Goal: Task Accomplishment & Management: Manage account settings

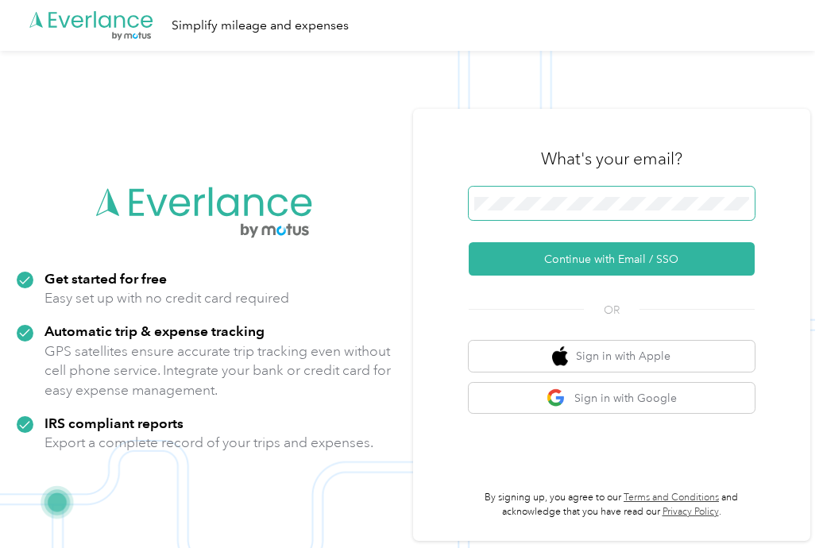
click at [560, 211] on span at bounding box center [612, 203] width 286 height 33
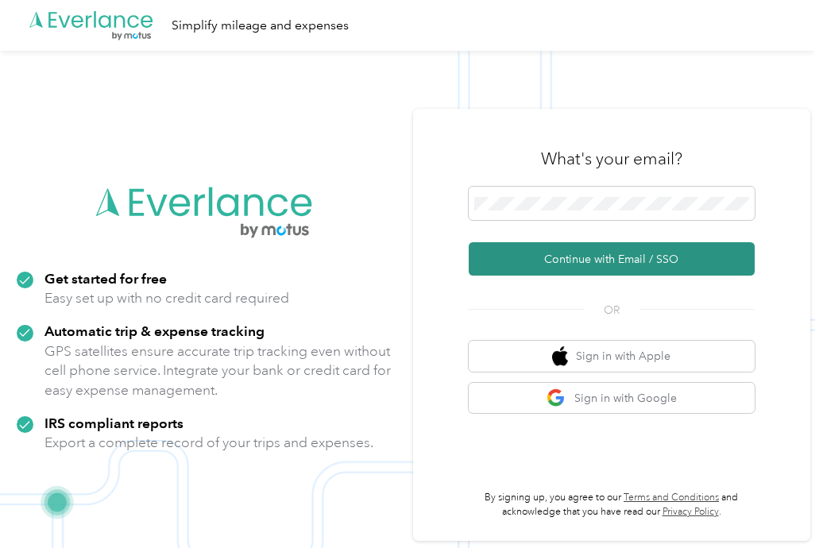
click at [575, 252] on button "Continue with Email / SSO" at bounding box center [612, 258] width 286 height 33
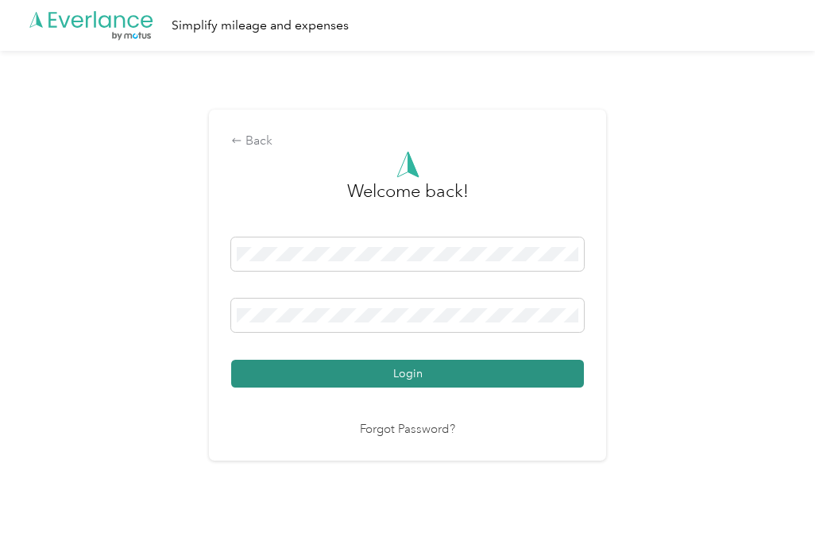
click at [543, 385] on button "Login" at bounding box center [407, 374] width 353 height 28
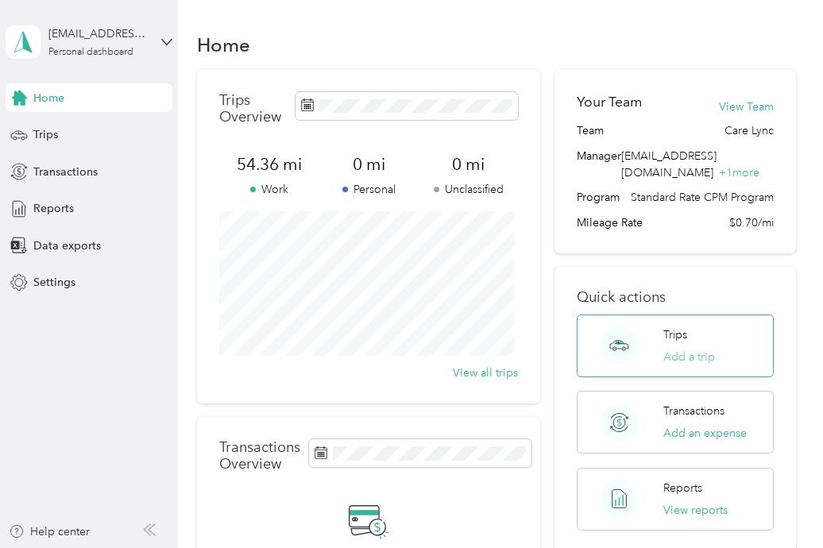
click at [675, 359] on button "Add a trip" at bounding box center [689, 357] width 52 height 17
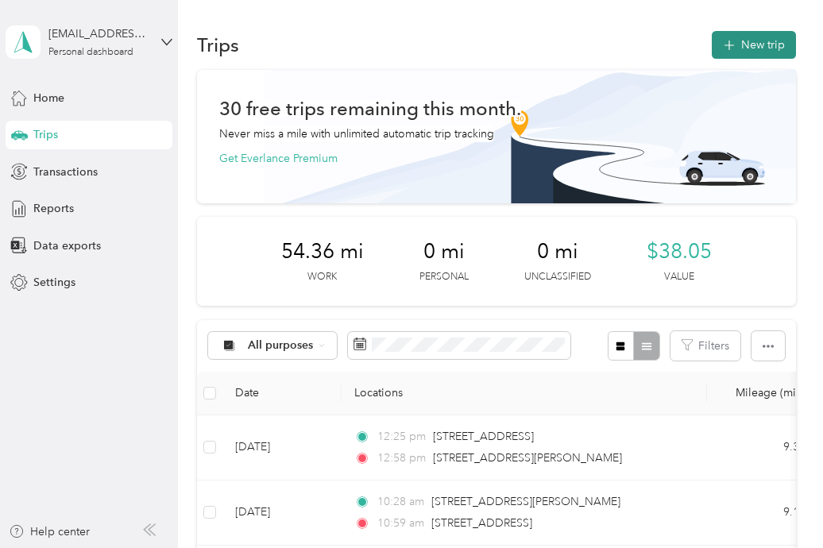
click at [741, 55] on button "New trip" at bounding box center [754, 45] width 84 height 28
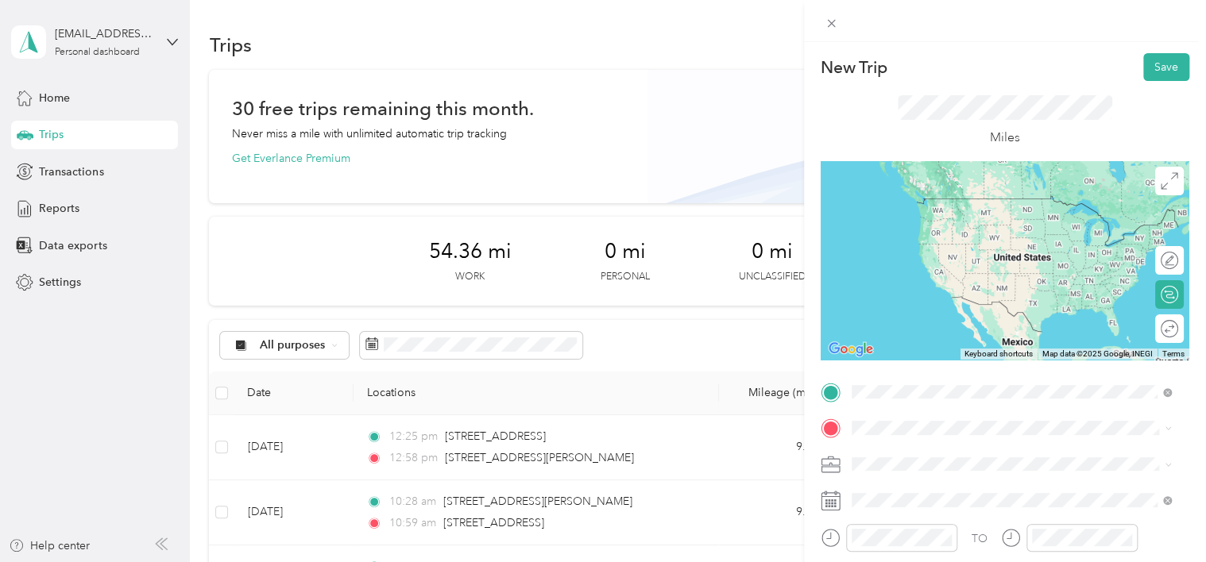
click at [822, 199] on span "[STREET_ADDRESS][PERSON_NAME][US_STATE]" at bounding box center [1004, 198] width 247 height 14
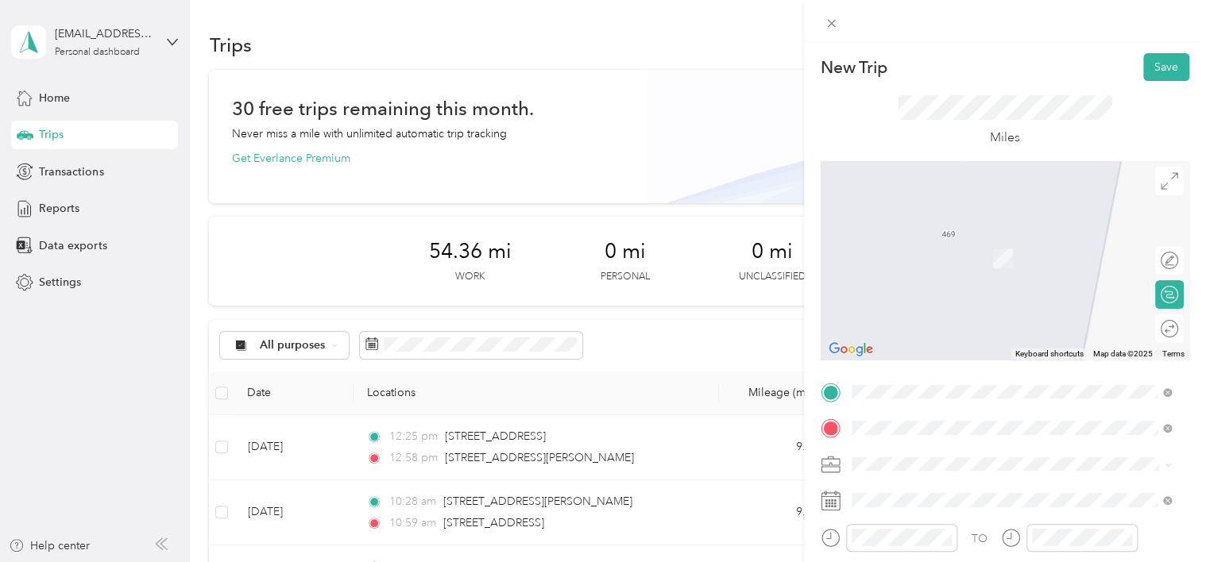
click at [822, 246] on div "[STREET_ADDRESS][PERSON_NAME][US_STATE]" at bounding box center [1011, 235] width 309 height 21
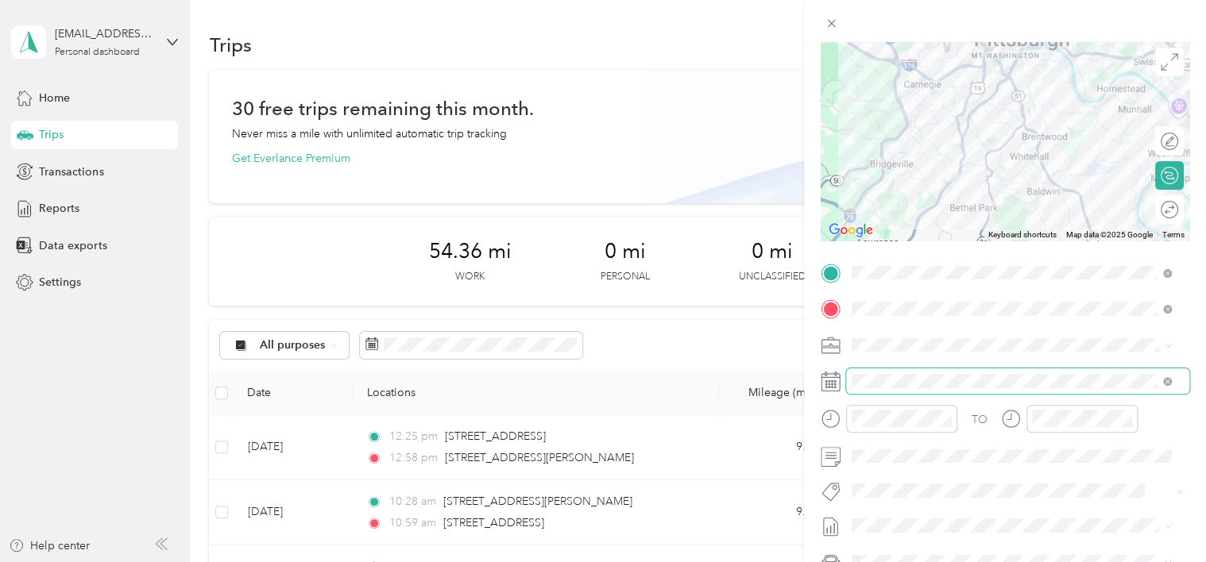
scroll to position [120, 0]
click at [806, 419] on form "New Trip Save This trip cannot be edited because it is either under review, app…" at bounding box center [1005, 288] width 402 height 710
click at [822, 439] on div "TO" at bounding box center [1005, 423] width 369 height 39
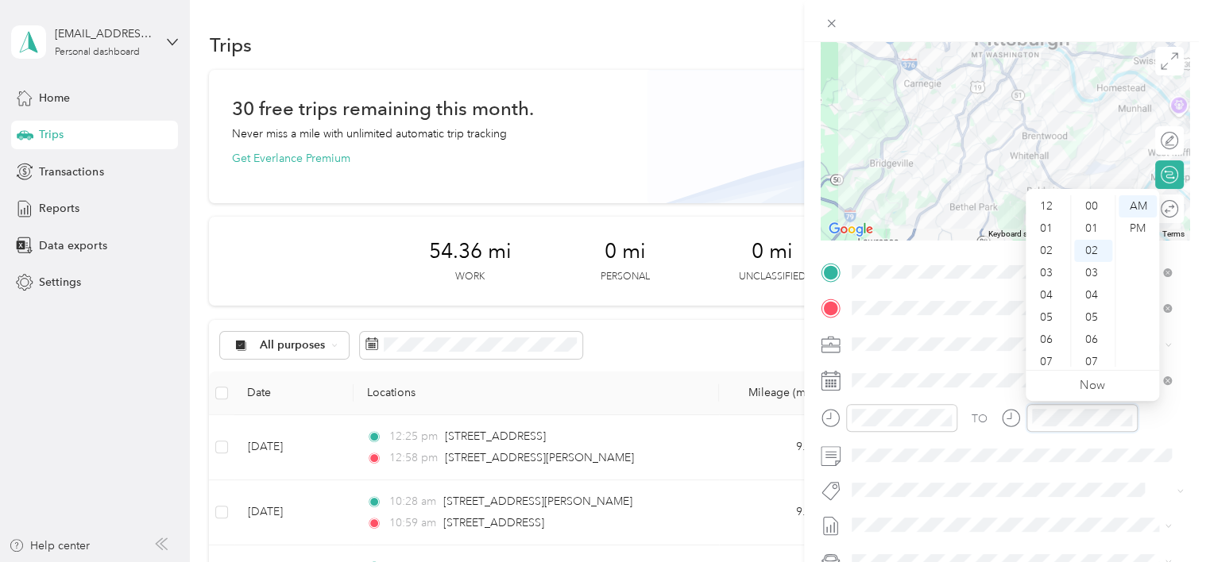
scroll to position [95, 0]
click at [822, 423] on div "TO" at bounding box center [1005, 423] width 369 height 39
click at [822, 291] on div "08" at bounding box center [1048, 289] width 38 height 22
click at [822, 324] on div "15" at bounding box center [1093, 327] width 38 height 22
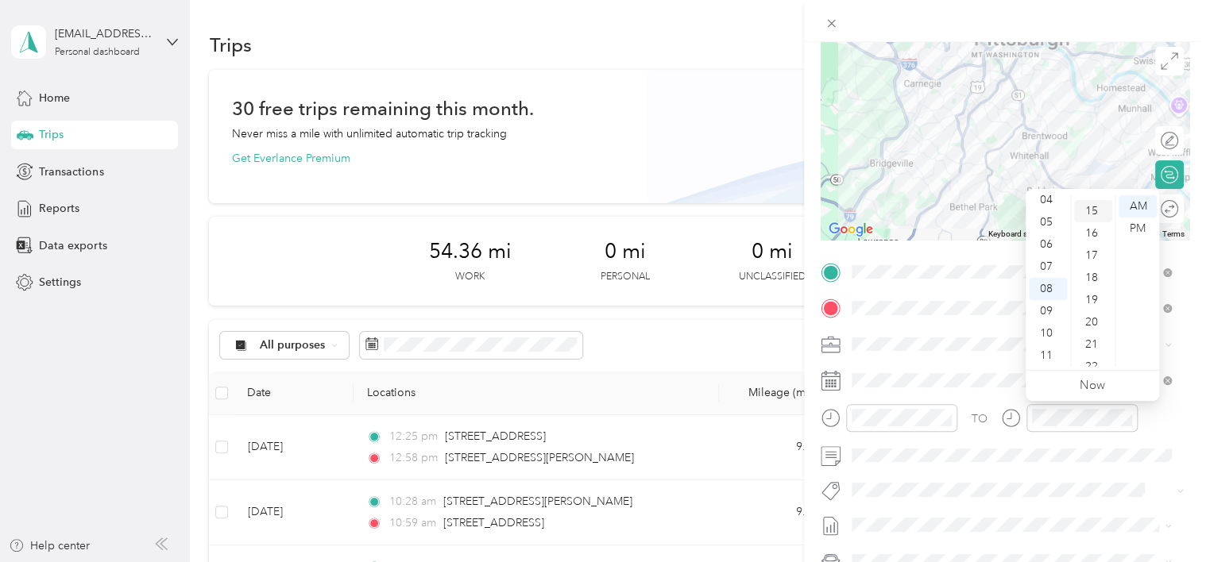
scroll to position [334, 0]
click at [822, 387] on link "Now" at bounding box center [1092, 385] width 25 height 15
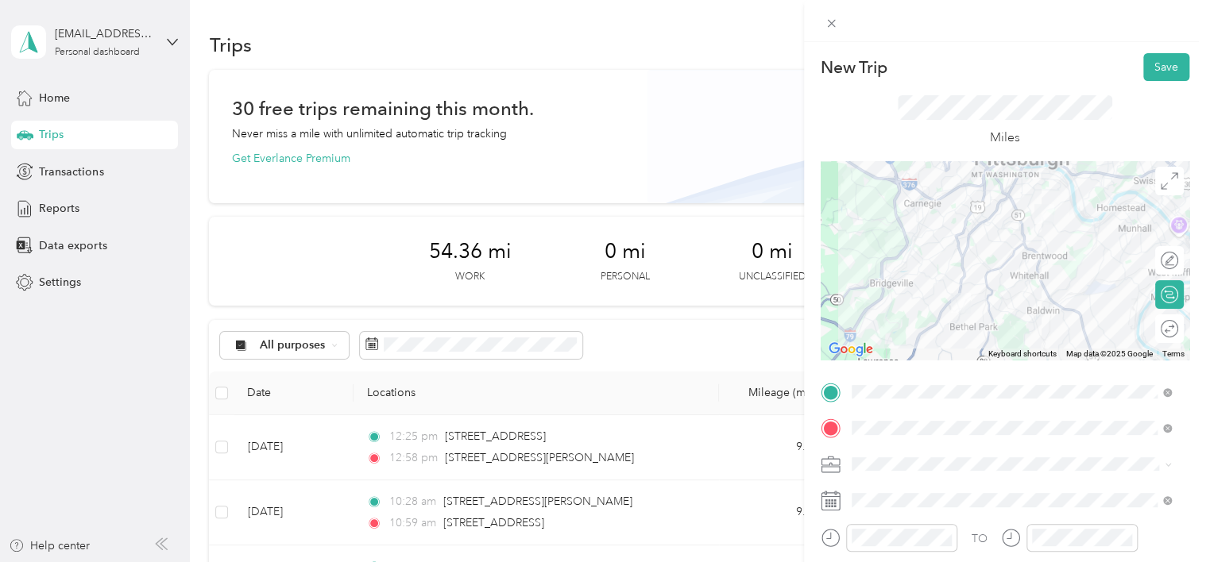
scroll to position [0, 0]
click at [822, 285] on div at bounding box center [1005, 260] width 369 height 199
click at [822, 281] on div at bounding box center [1005, 260] width 369 height 199
click at [822, 280] on div at bounding box center [1005, 260] width 369 height 199
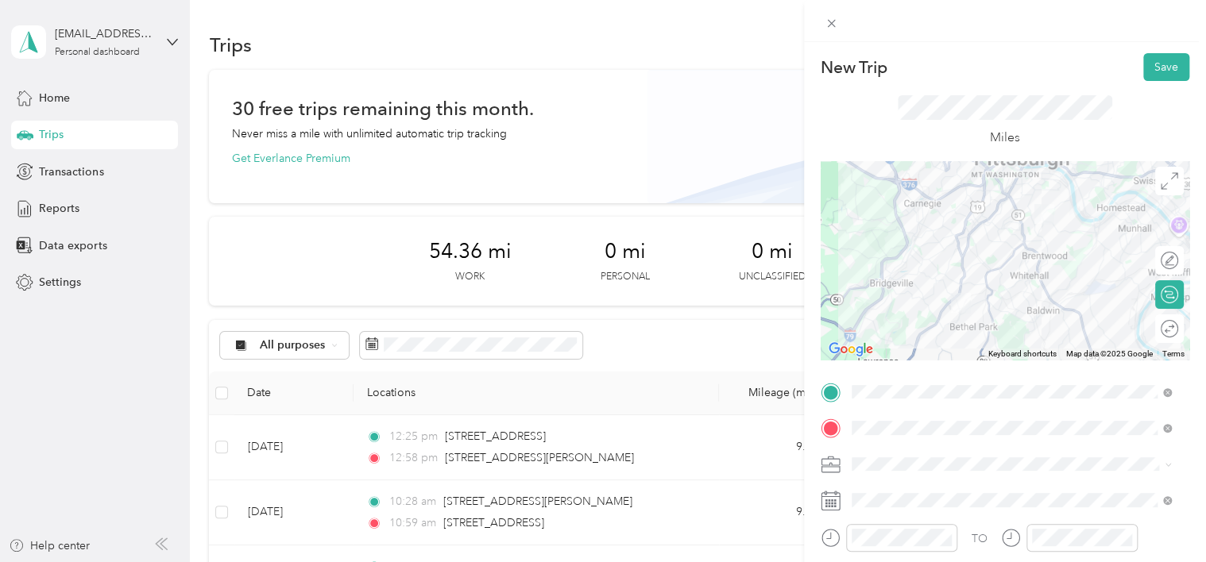
click at [822, 276] on div at bounding box center [1005, 260] width 369 height 199
click at [822, 288] on img at bounding box center [961, 303] width 33 height 33
click at [822, 283] on div at bounding box center [1005, 260] width 369 height 199
click at [822, 70] on button "Save" at bounding box center [1166, 67] width 46 height 28
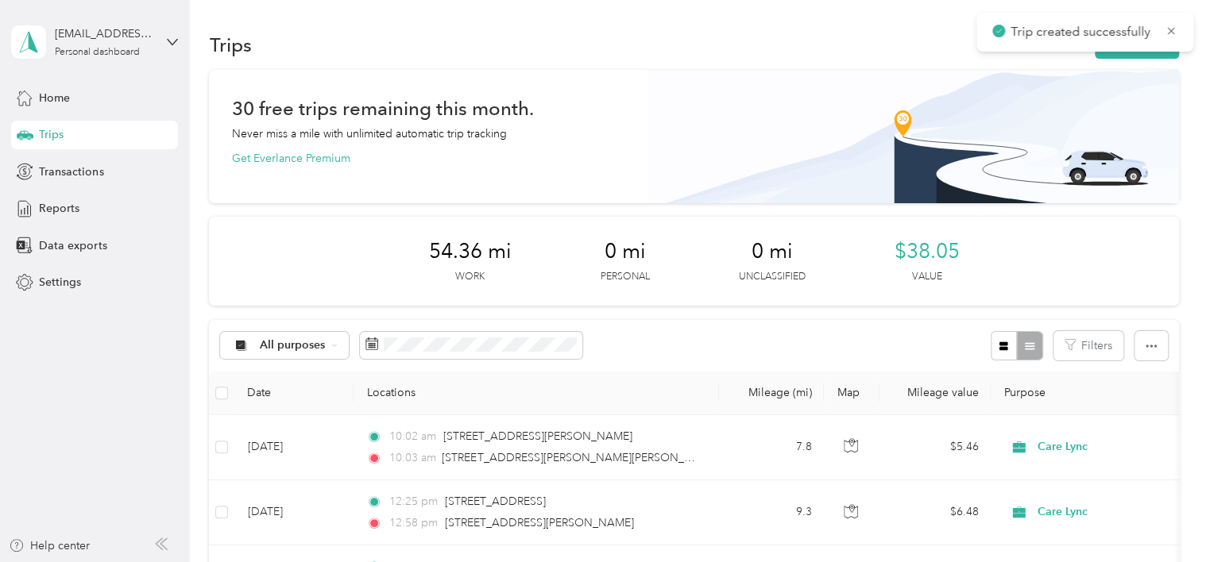
click at [822, 49] on div "Trip created successfully" at bounding box center [1084, 32] width 217 height 39
click at [822, 53] on button "New trip" at bounding box center [1137, 45] width 84 height 28
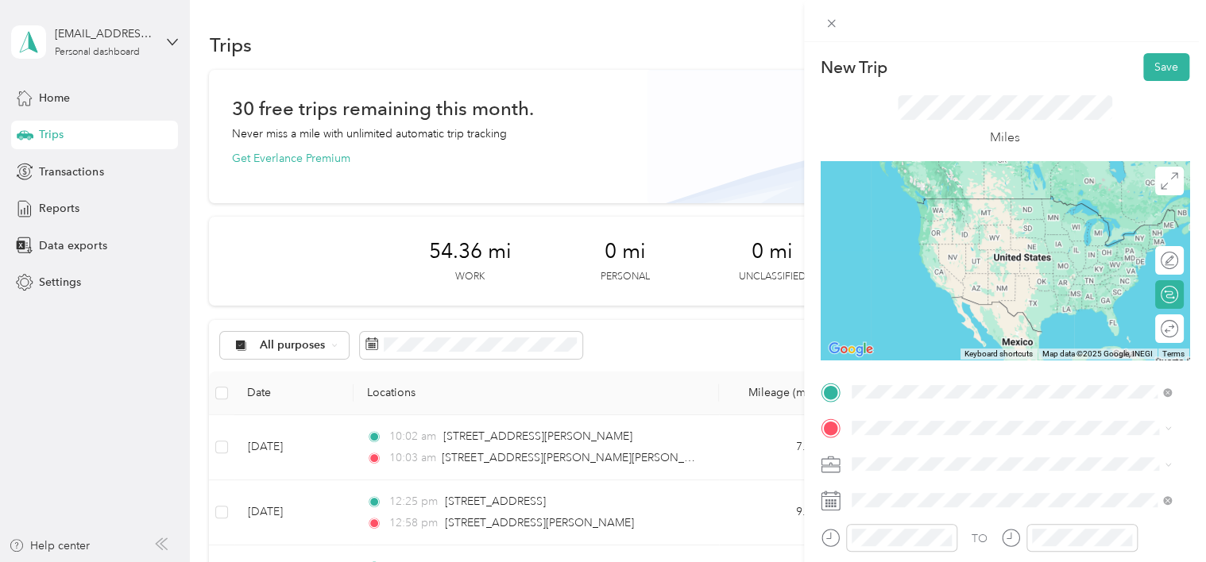
click at [822, 224] on ol "From search results [STREET_ADDRESS][PERSON_NAME][US_STATE] [STREET_ADDRESS][US…" at bounding box center [1011, 251] width 331 height 191
click at [822, 405] on div "TO Add photo" at bounding box center [1005, 572] width 369 height 384
click at [822, 203] on span "[STREET_ADDRESS][PERSON_NAME][US_STATE]" at bounding box center [1004, 195] width 247 height 14
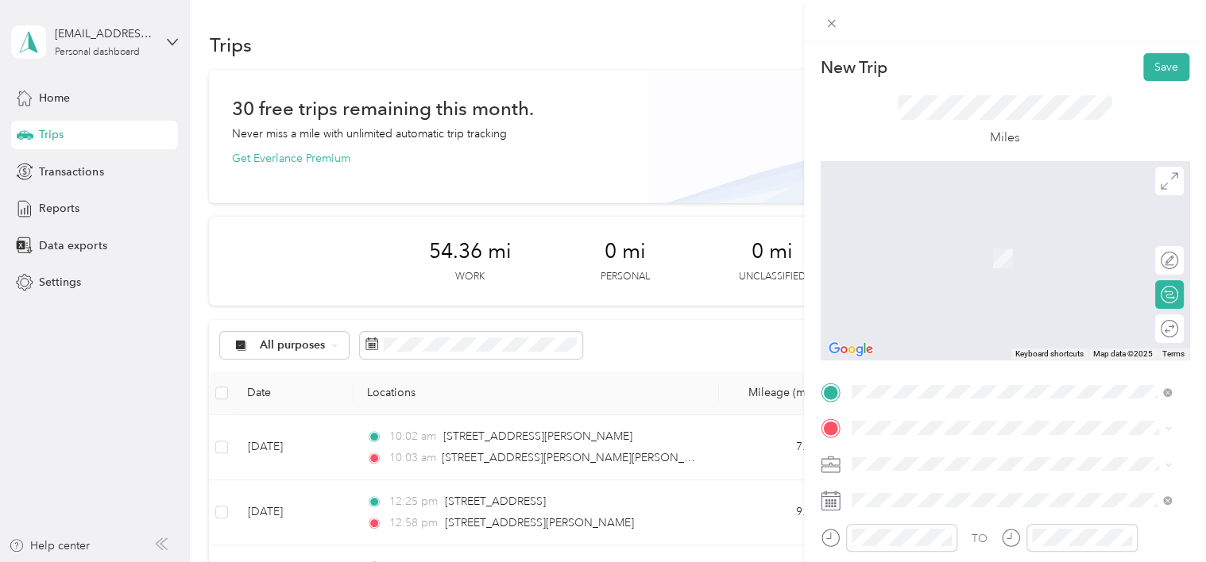
click at [822, 239] on div "[STREET_ADDRESS][PERSON_NAME][US_STATE]" at bounding box center [1011, 228] width 309 height 21
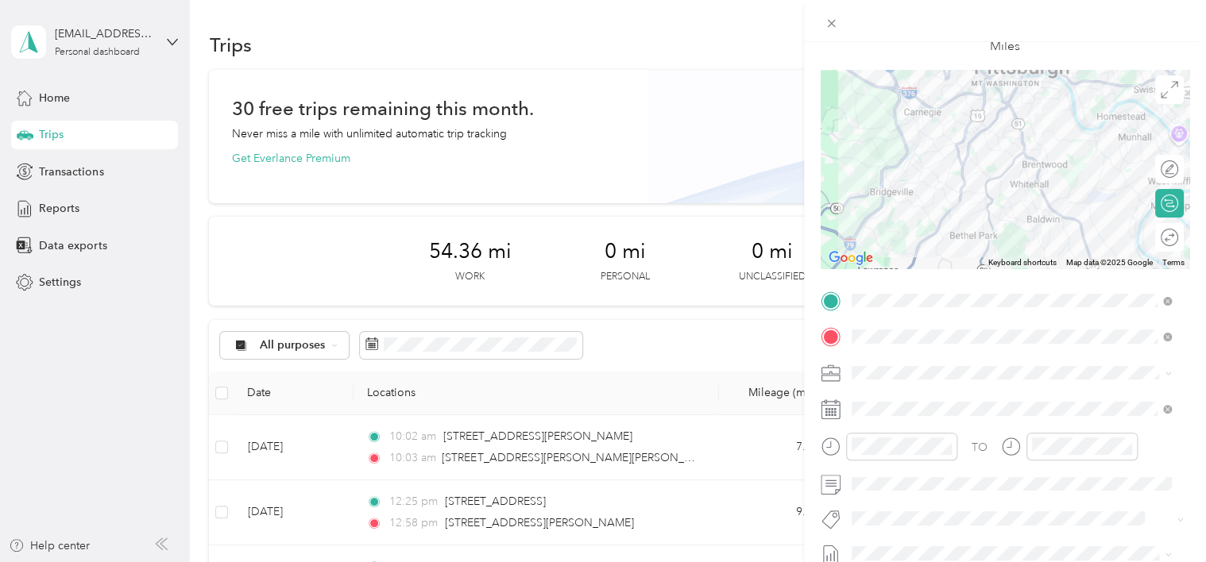
scroll to position [91, 0]
click at [822, 440] on div at bounding box center [889, 447] width 137 height 28
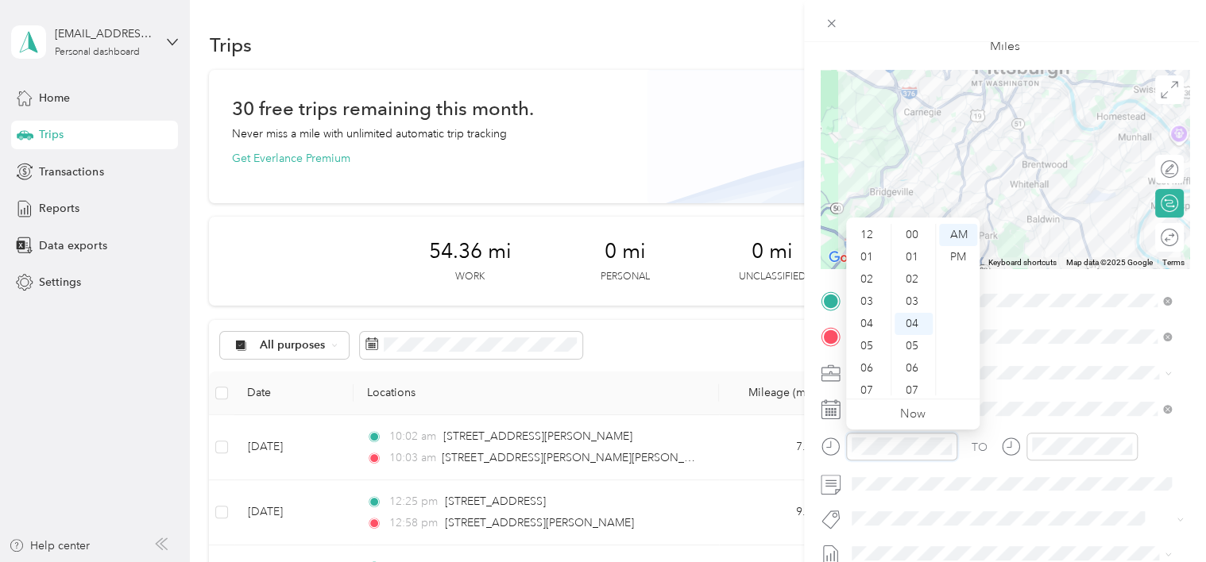
scroll to position [89, 0]
click at [822, 344] on div "09" at bounding box center [868, 340] width 38 height 22
click at [822, 385] on div "15" at bounding box center [914, 389] width 38 height 22
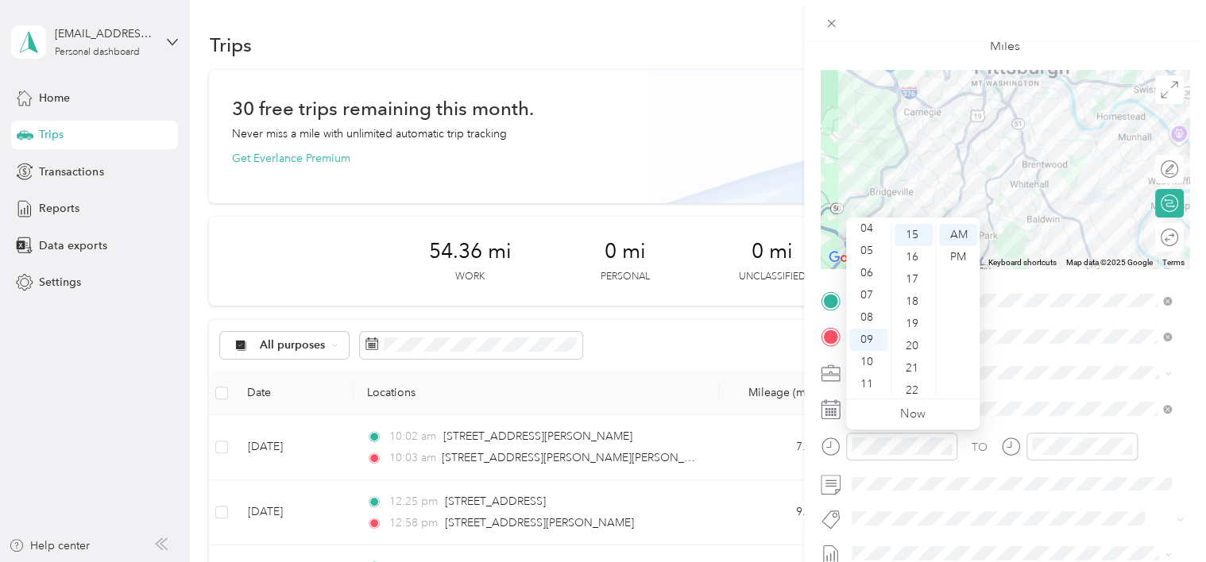
click at [822, 415] on ul "Now" at bounding box center [912, 415] width 133 height 30
click at [822, 415] on link "Now" at bounding box center [912, 414] width 25 height 15
click at [794, 455] on div "New Trip Save This trip cannot be edited because it is either under review, app…" at bounding box center [603, 281] width 1206 height 562
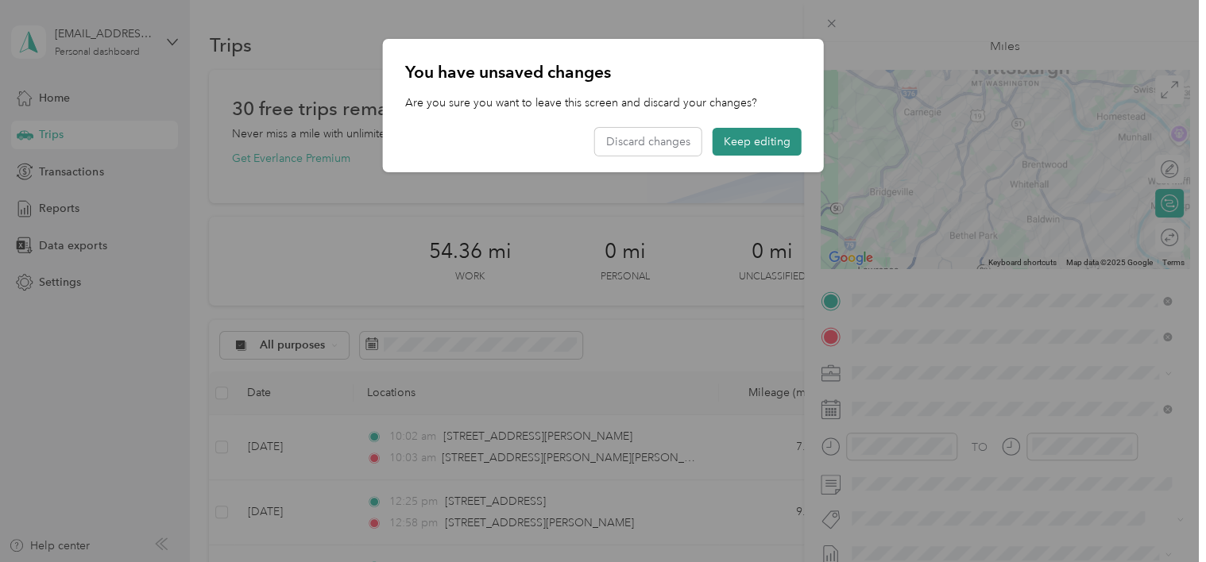
click at [721, 145] on button "Keep editing" at bounding box center [757, 142] width 89 height 28
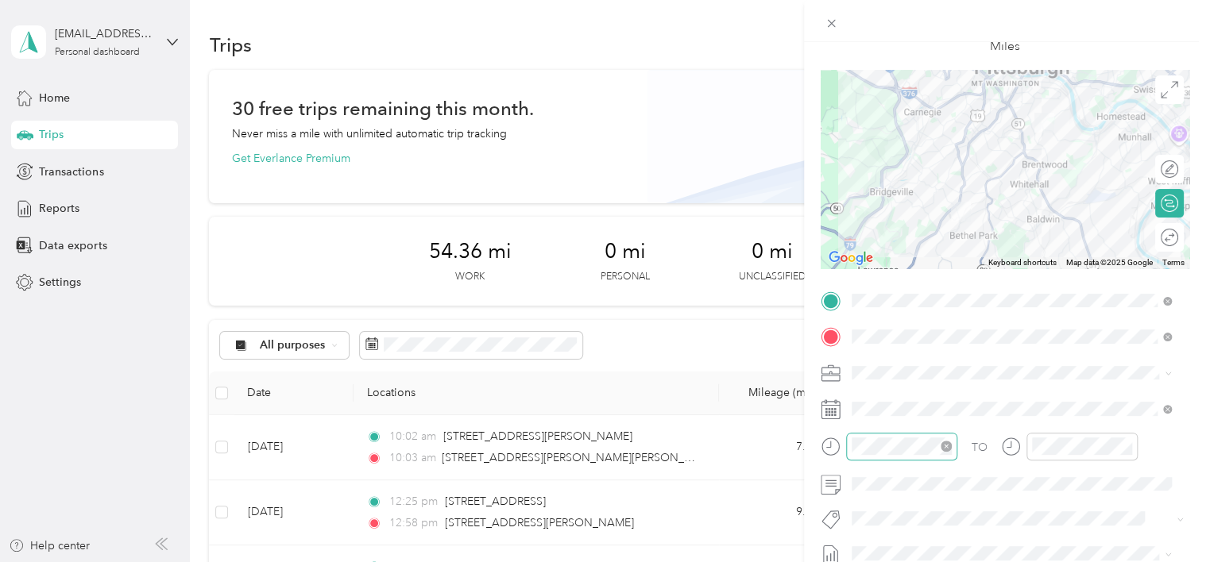
click at [822, 454] on div at bounding box center [901, 447] width 111 height 28
click at [822, 350] on div "09" at bounding box center [868, 340] width 38 height 22
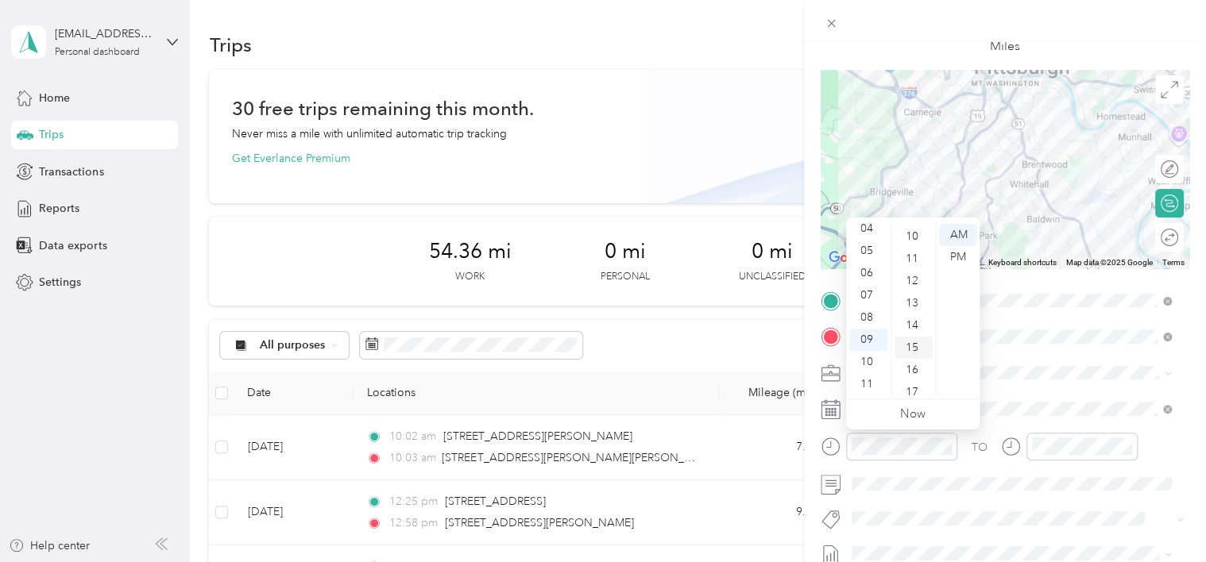
click at [822, 345] on div "15" at bounding box center [914, 348] width 38 height 22
click at [822, 381] on span at bounding box center [1017, 373] width 343 height 25
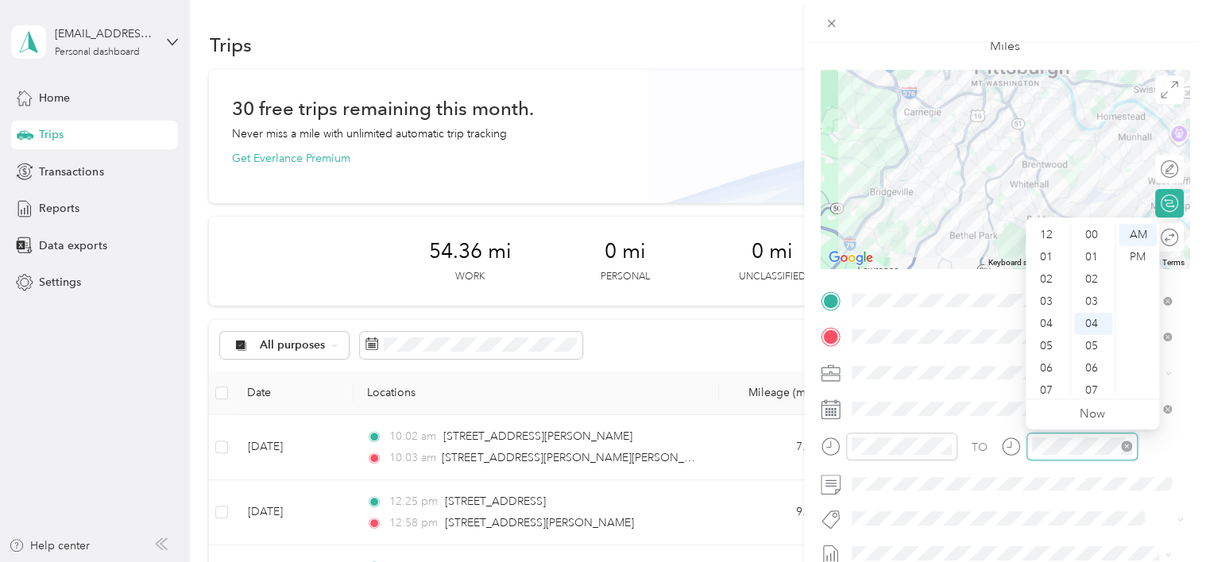
scroll to position [95, 0]
click at [822, 340] on div "09" at bounding box center [1048, 340] width 38 height 22
click at [822, 369] on div "45" at bounding box center [1093, 365] width 38 height 22
click at [822, 238] on div "AM" at bounding box center [1138, 235] width 38 height 22
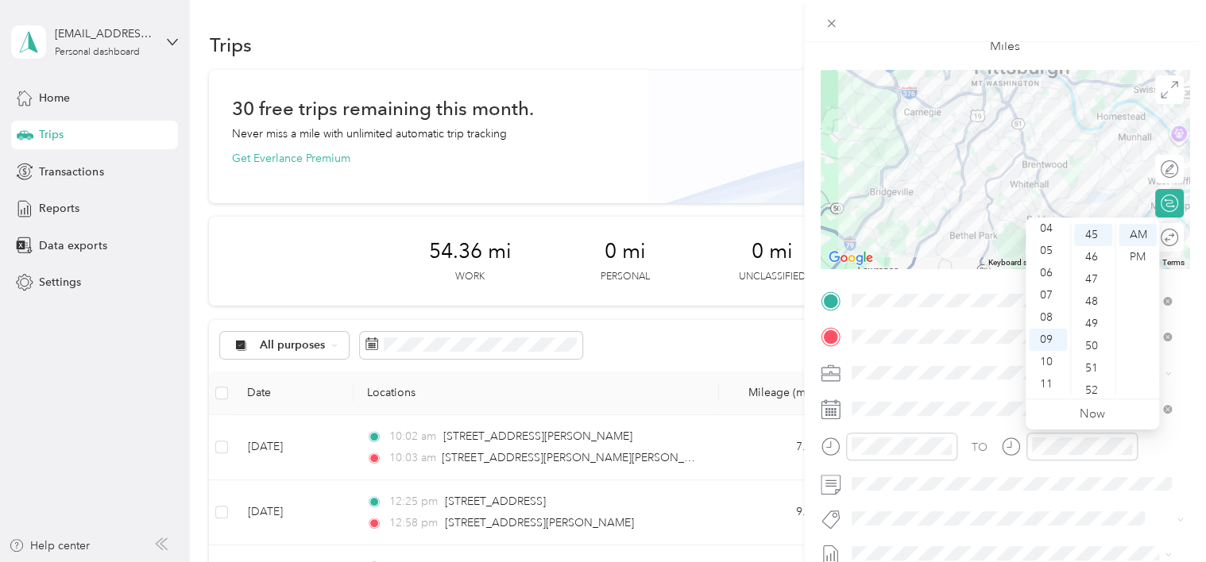
click at [822, 385] on span at bounding box center [1017, 373] width 343 height 25
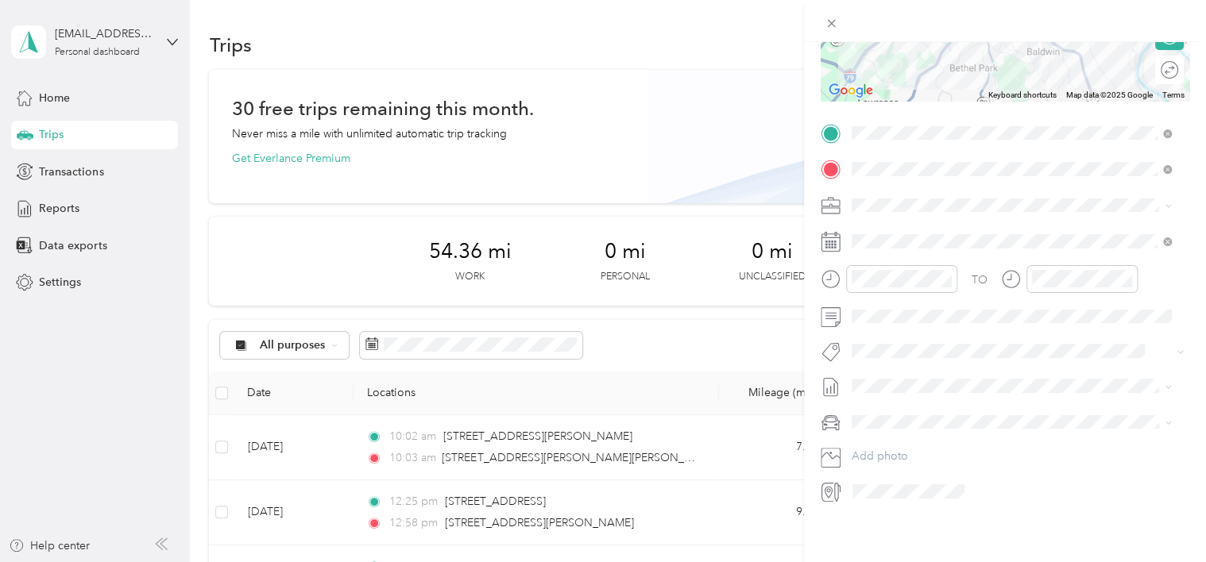
scroll to position [0, 0]
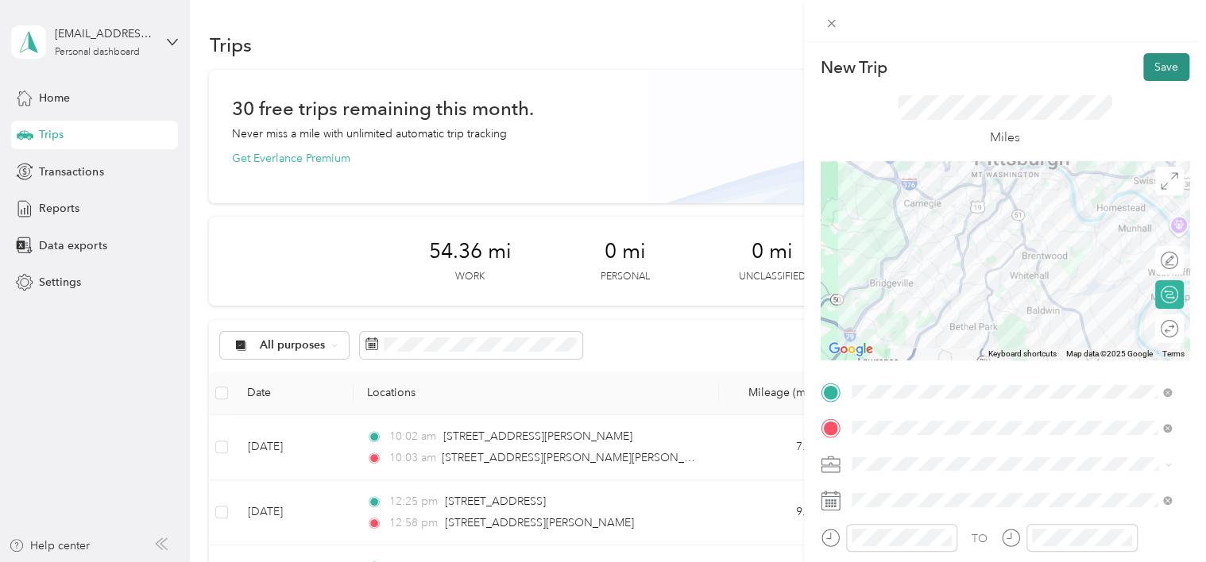
click at [822, 59] on button "Save" at bounding box center [1166, 67] width 46 height 28
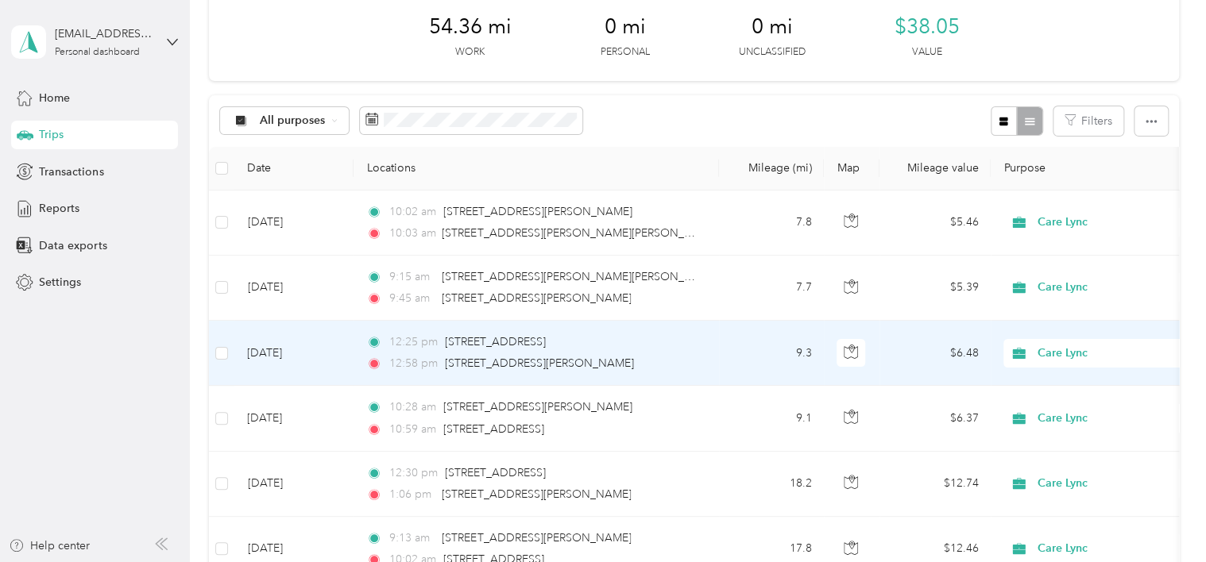
scroll to position [226, 0]
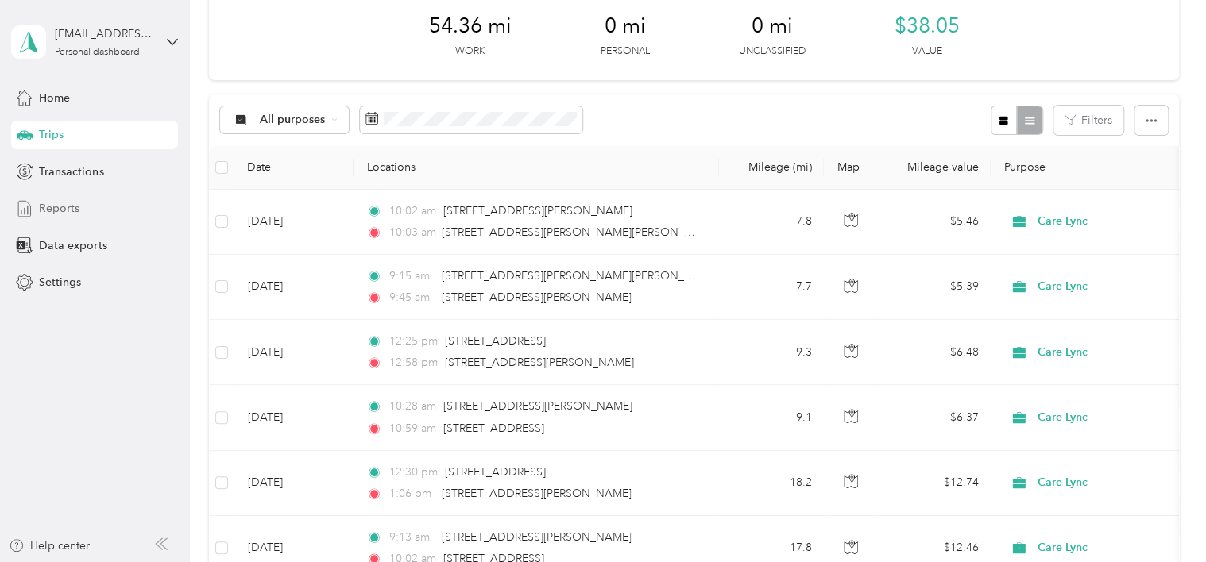
click at [126, 199] on div "Reports" at bounding box center [94, 209] width 167 height 29
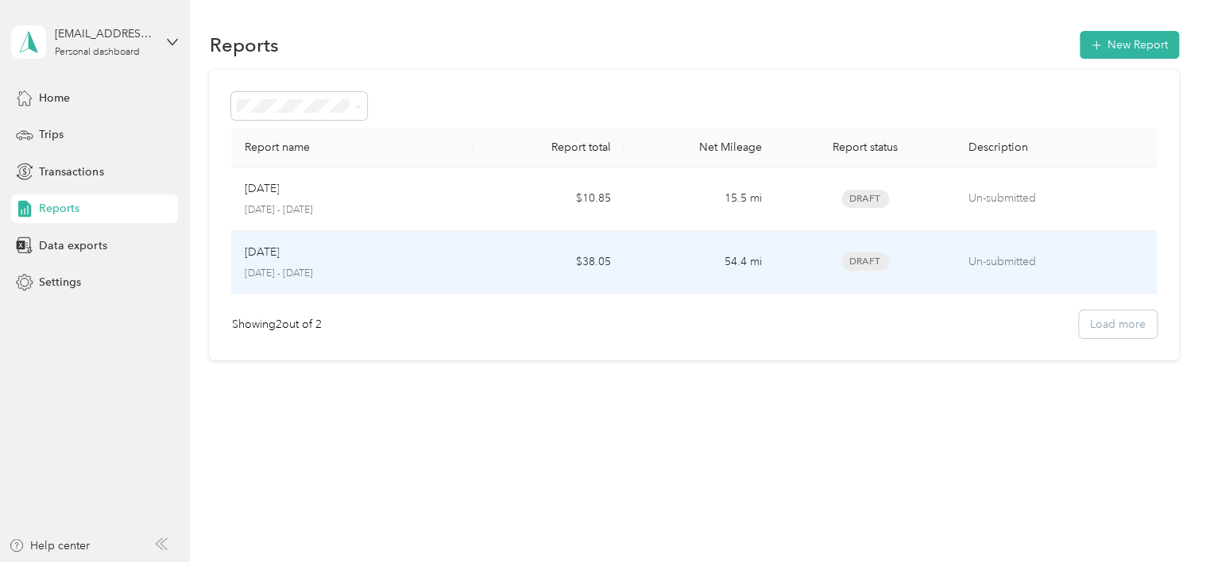
click at [493, 264] on td "$38.05" at bounding box center [548, 263] width 151 height 64
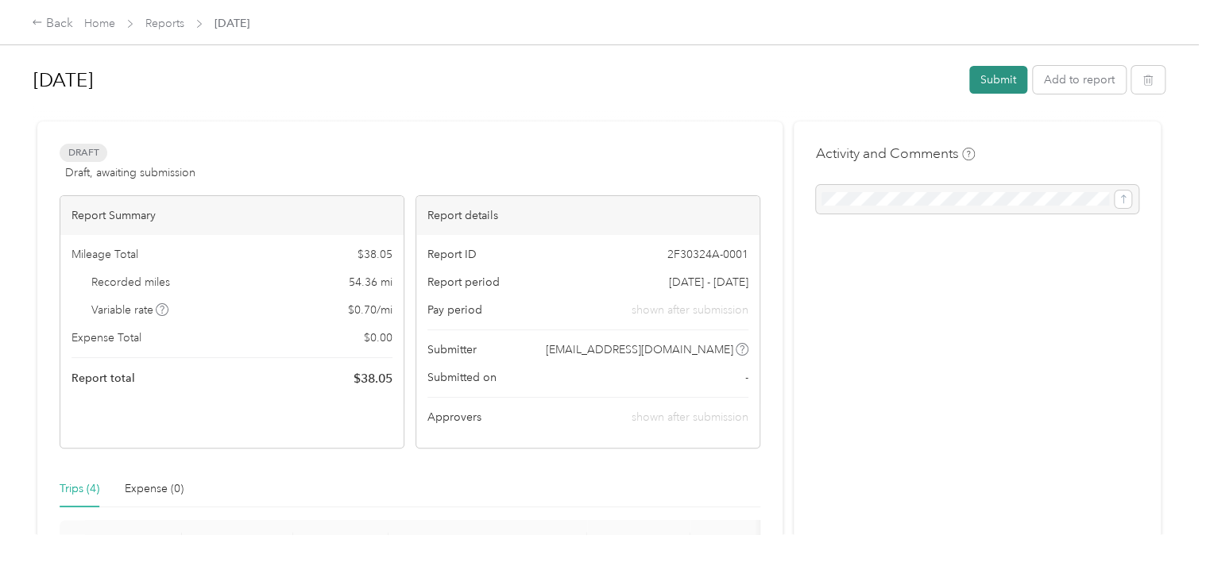
click at [822, 89] on button "Submit" at bounding box center [998, 80] width 58 height 28
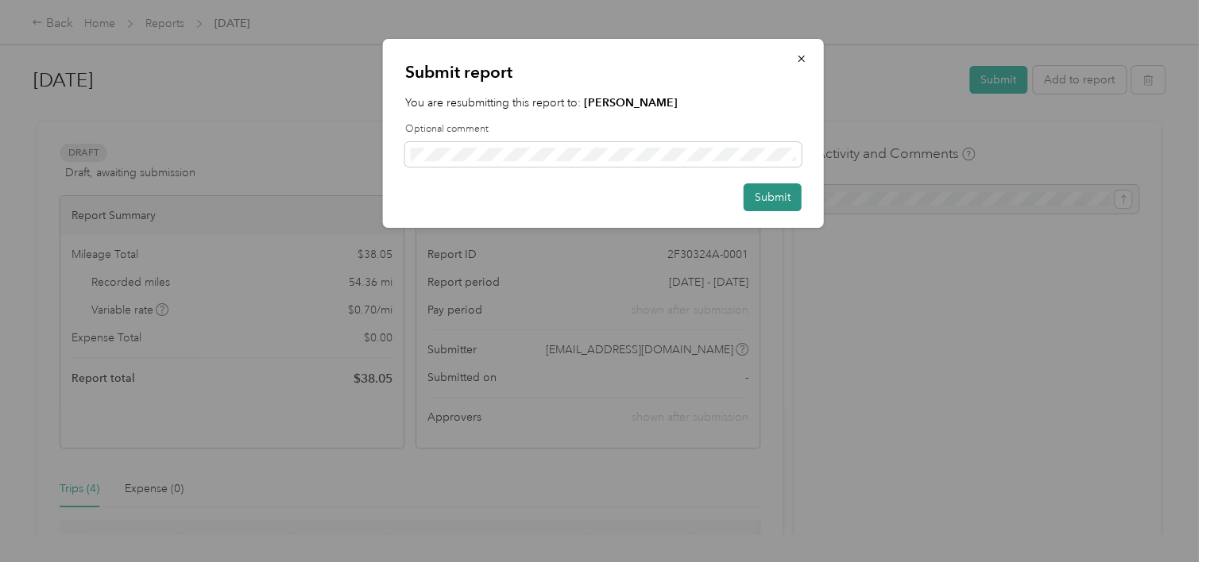
click at [755, 199] on button "Submit" at bounding box center [773, 198] width 58 height 28
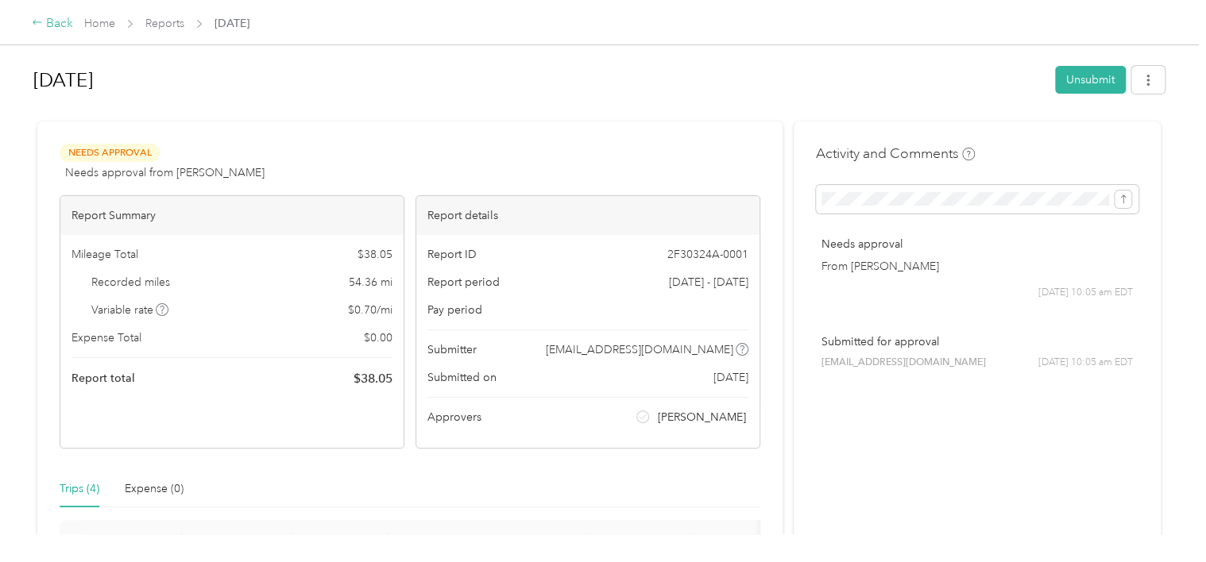
click at [44, 25] on div "Back" at bounding box center [52, 23] width 41 height 19
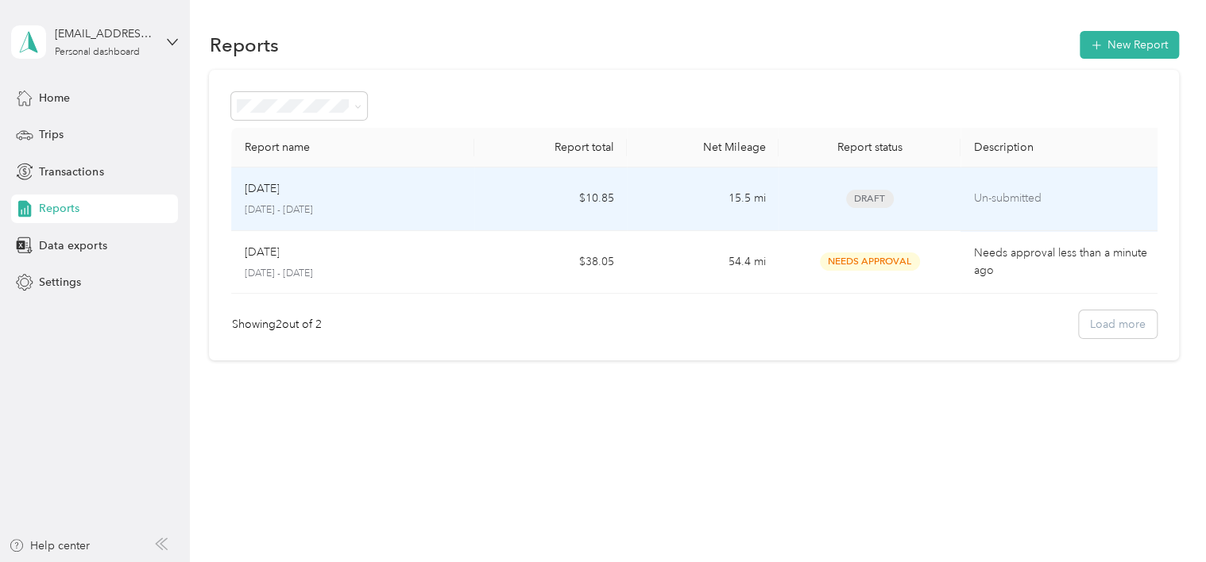
click at [346, 221] on td "Oct [DATE] - [DATE]" at bounding box center [352, 200] width 243 height 64
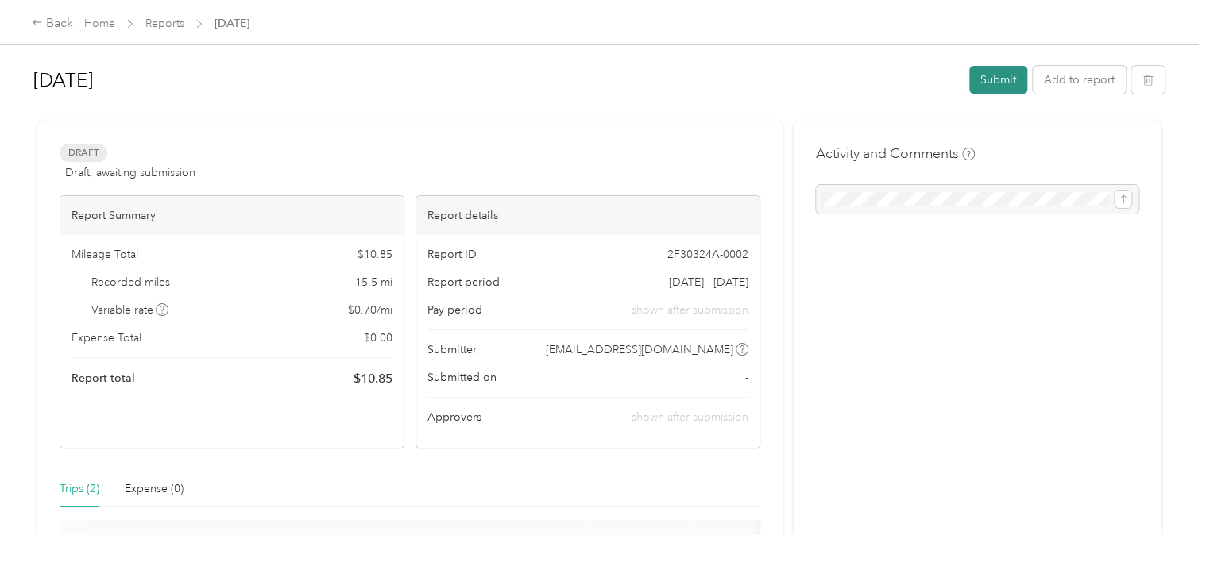
click at [822, 89] on button "Submit" at bounding box center [998, 80] width 58 height 28
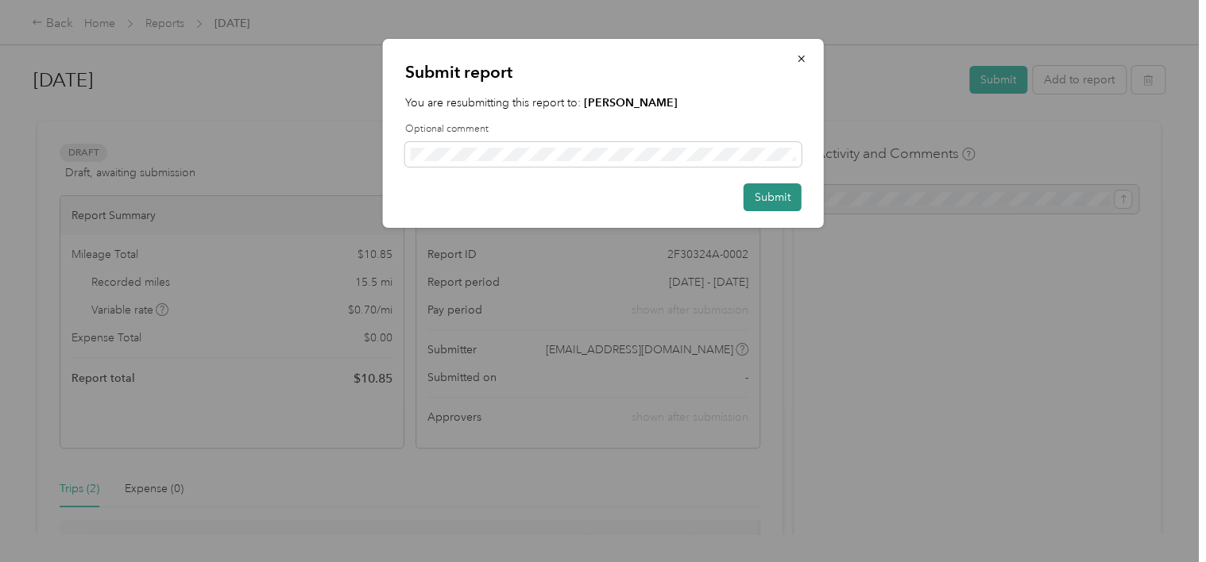
click at [763, 203] on button "Submit" at bounding box center [773, 198] width 58 height 28
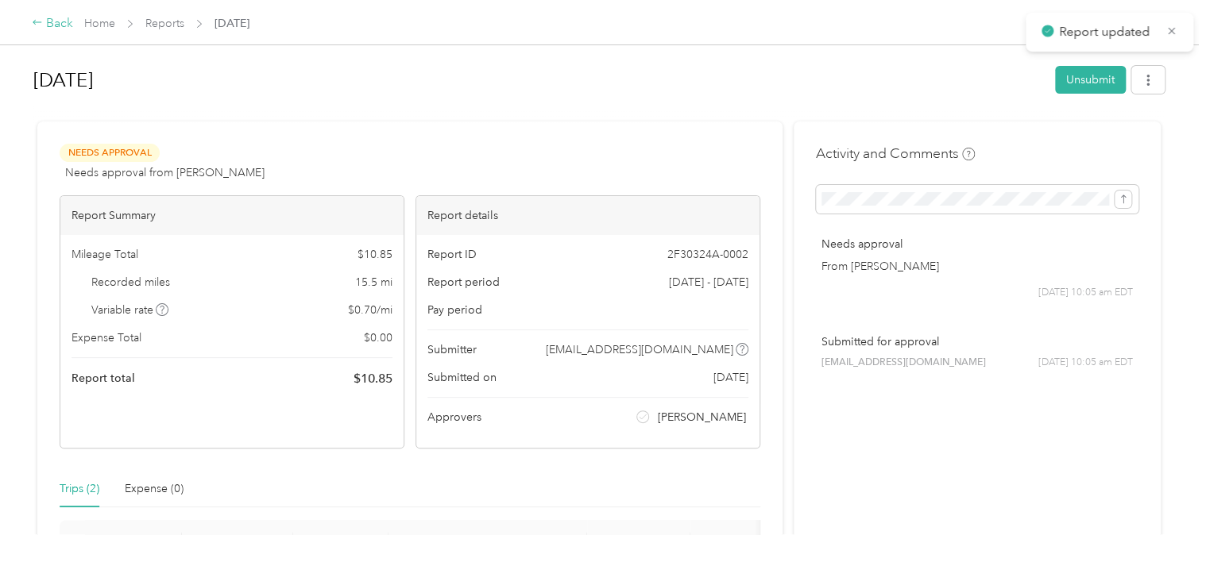
click at [52, 25] on div "Back" at bounding box center [52, 23] width 41 height 19
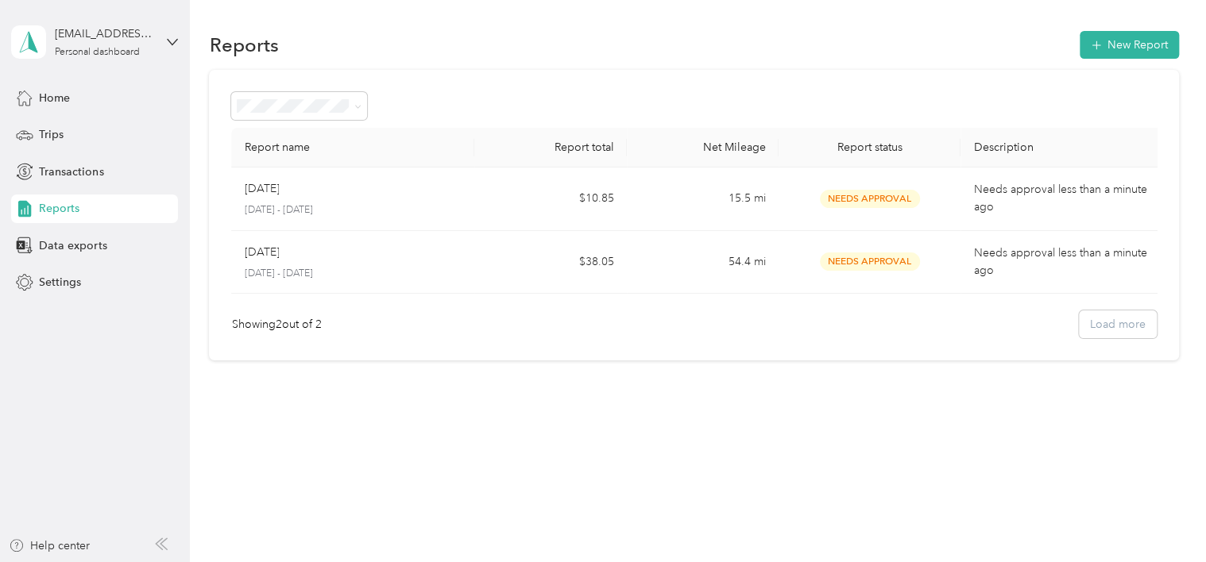
click at [90, 203] on div "Reports" at bounding box center [94, 209] width 167 height 29
click at [95, 238] on span "Data exports" at bounding box center [73, 246] width 68 height 17
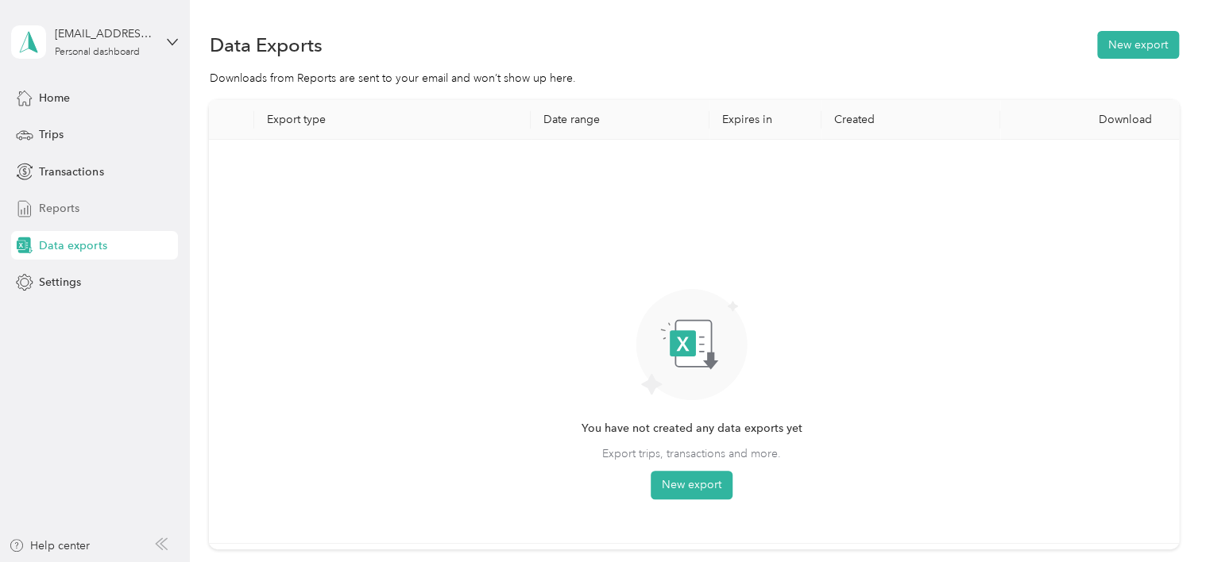
click at [92, 208] on div "Reports" at bounding box center [94, 209] width 167 height 29
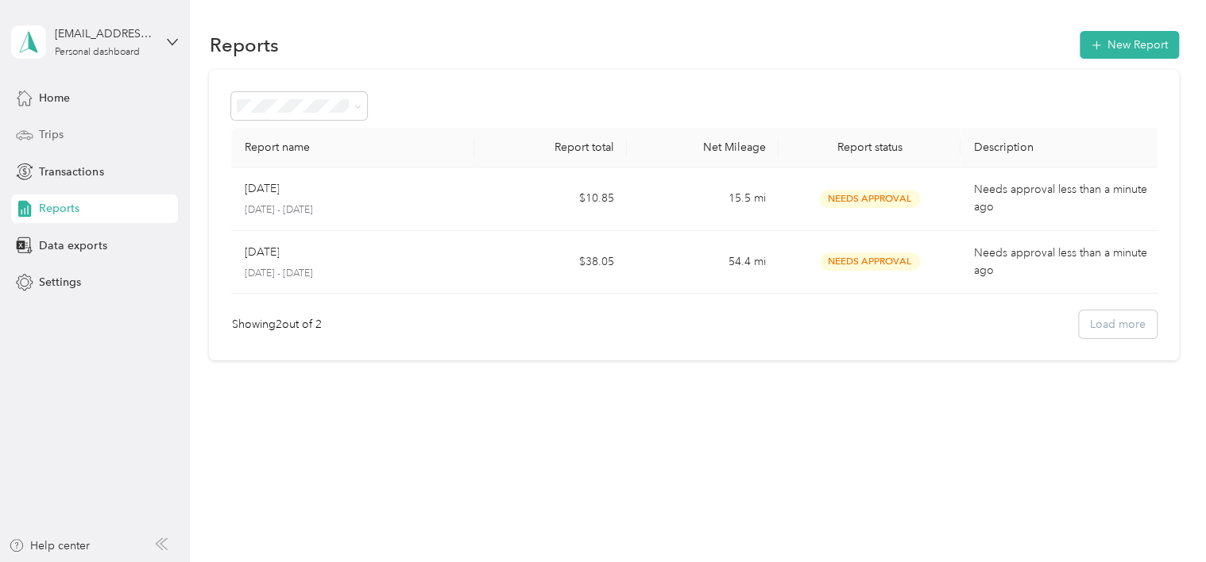
click at [87, 135] on div "Trips" at bounding box center [94, 135] width 167 height 29
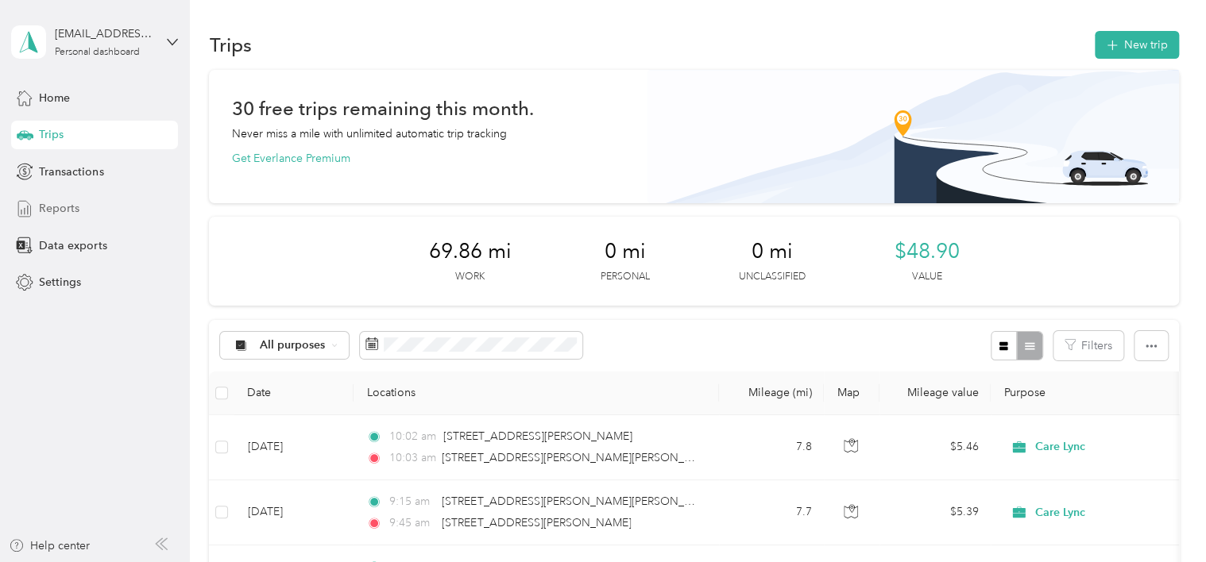
click at [90, 202] on div "Reports" at bounding box center [94, 209] width 167 height 29
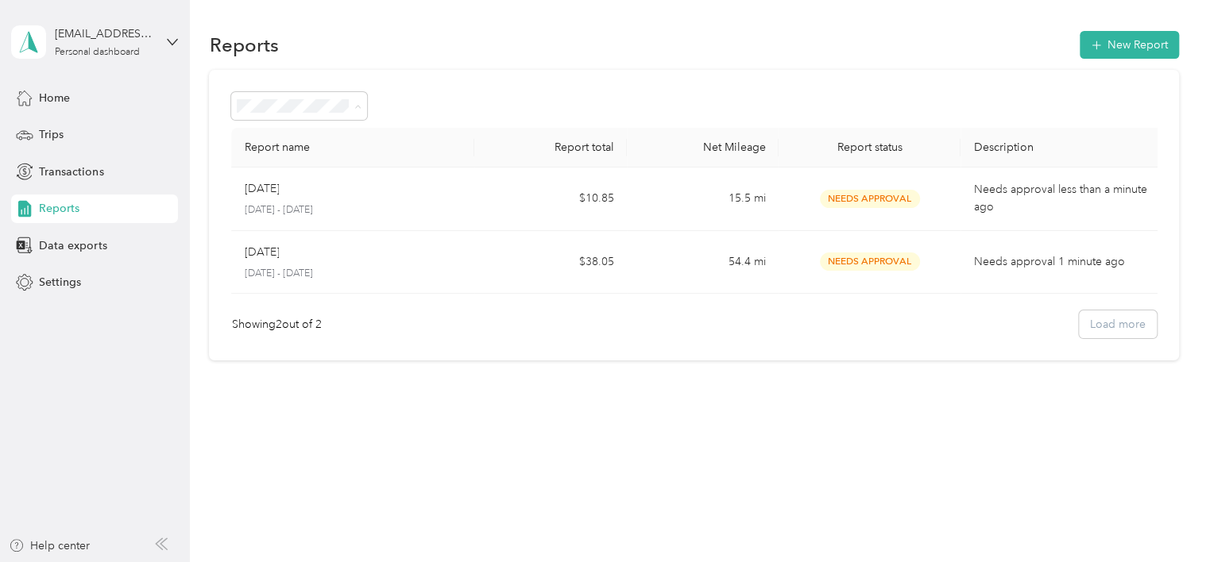
click at [304, 146] on ol "All Reports Draft Needs approval Needs payment Approved Rejected Paid" at bounding box center [300, 219] width 136 height 195
click at [286, 172] on ol "All Reports Draft Needs approval Needs payment Approved Rejected Paid" at bounding box center [300, 216] width 136 height 195
click at [288, 141] on li "All Reports" at bounding box center [300, 136] width 136 height 28
click at [822, 334] on div "Showing 2 out of 2 Load more" at bounding box center [693, 325] width 925 height 28
click at [822, 326] on div "Showing 2 out of 2 Load more" at bounding box center [693, 325] width 925 height 28
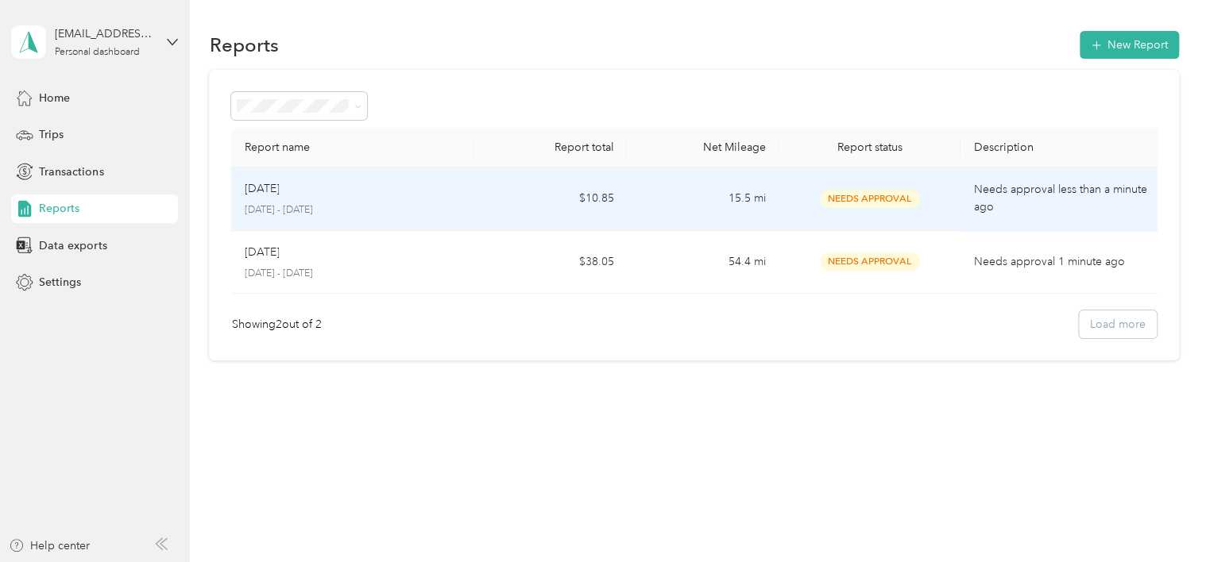
click at [416, 209] on p "[DATE] - [DATE]" at bounding box center [353, 210] width 218 height 14
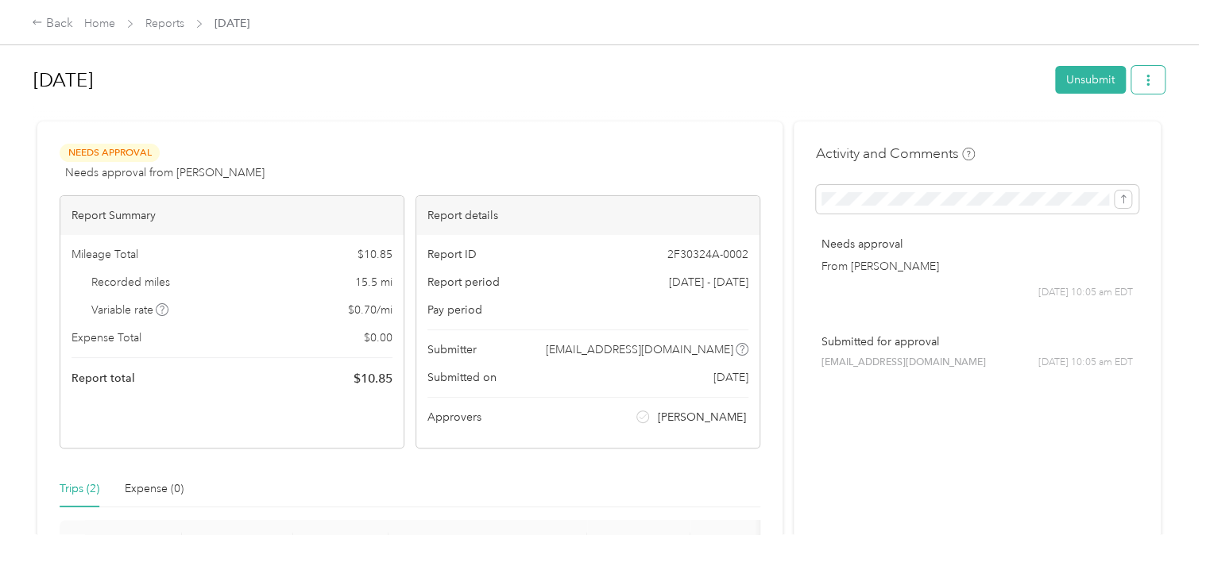
click at [822, 91] on button "button" at bounding box center [1147, 80] width 33 height 28
click at [822, 140] on span "Download" at bounding box center [1098, 137] width 52 height 17
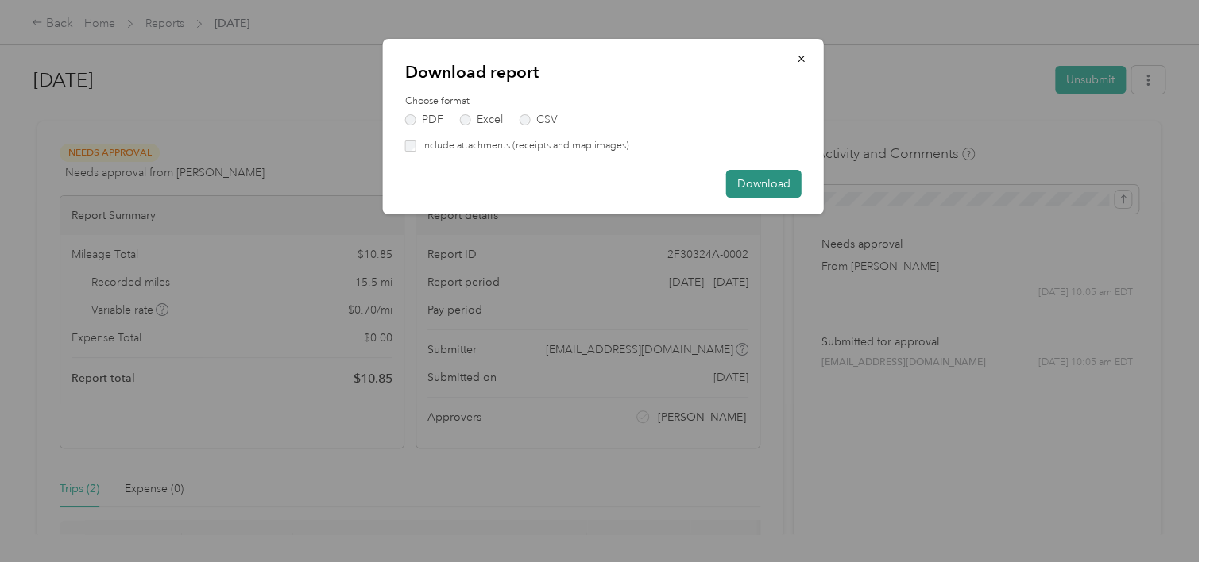
click at [762, 180] on button "Download" at bounding box center [763, 184] width 75 height 28
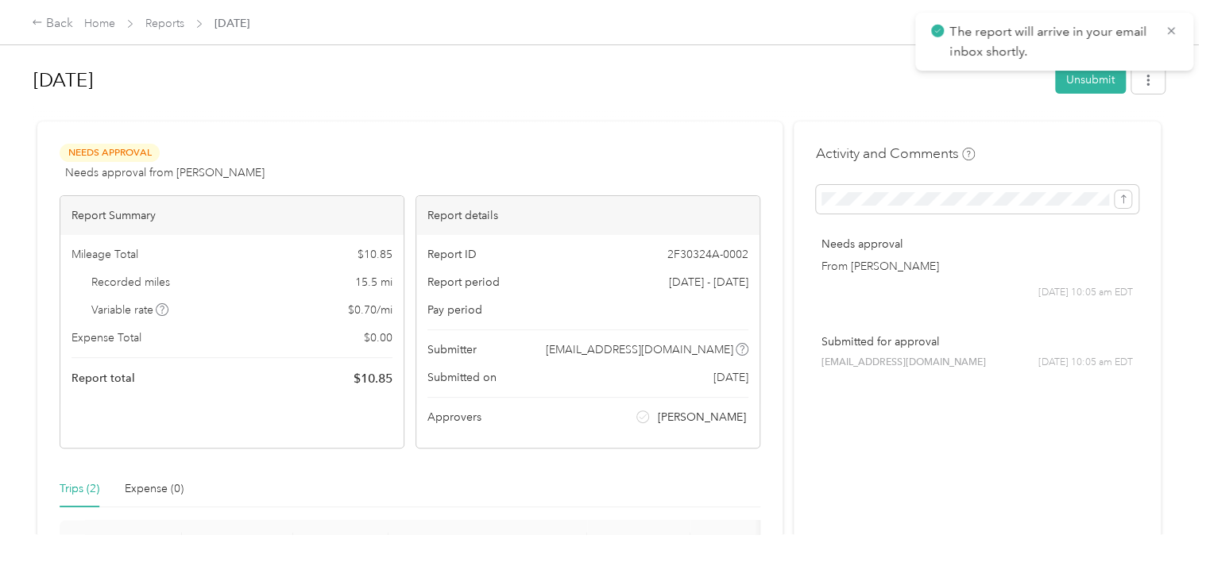
drag, startPoint x: 761, startPoint y: 181, endPoint x: 145, endPoint y: 73, distance: 625.9
click at [145, 73] on div "[DATE] Unsubmit Needs Approval Needs approval from [PERSON_NAME] View activity …" at bounding box center [599, 414] width 1134 height 717
drag, startPoint x: 145, startPoint y: 73, endPoint x: 57, endPoint y: 23, distance: 100.7
click at [57, 23] on div "Back" at bounding box center [52, 23] width 41 height 19
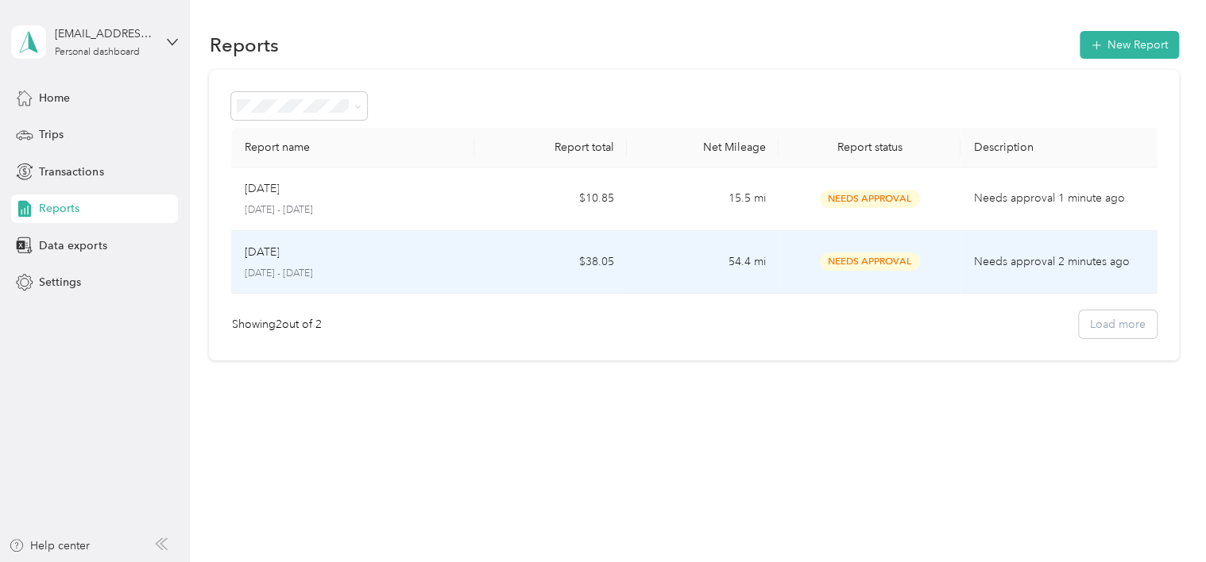
click at [318, 253] on div "[DATE]" at bounding box center [353, 252] width 218 height 17
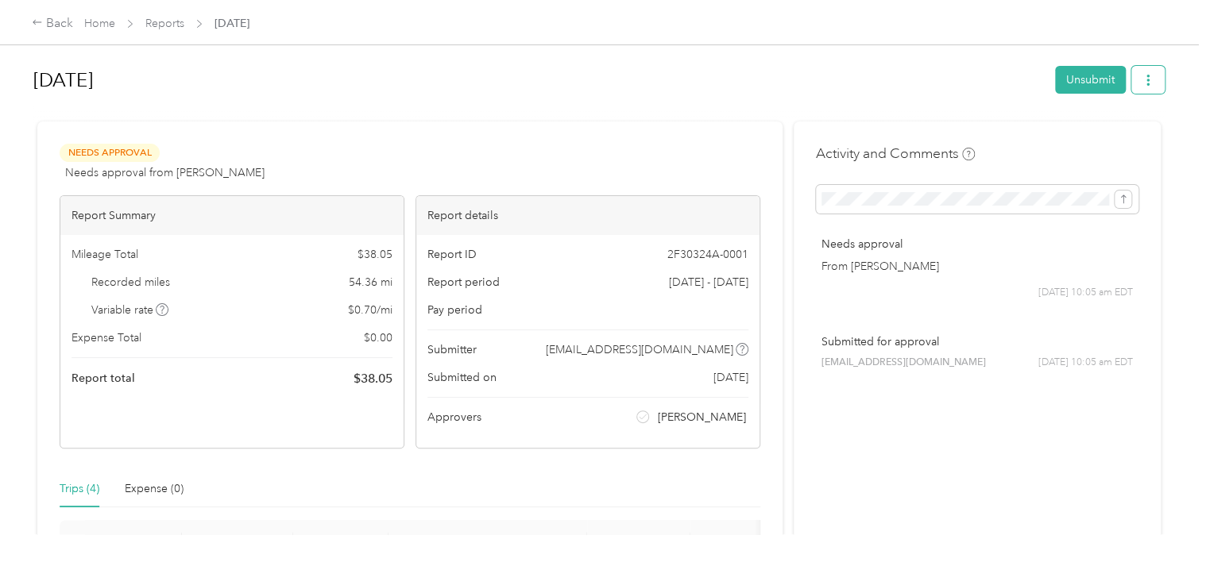
click at [822, 81] on button "button" at bounding box center [1147, 80] width 33 height 28
click at [822, 126] on li "Download" at bounding box center [1103, 138] width 117 height 28
click at [822, 140] on span "Download" at bounding box center [1098, 137] width 52 height 17
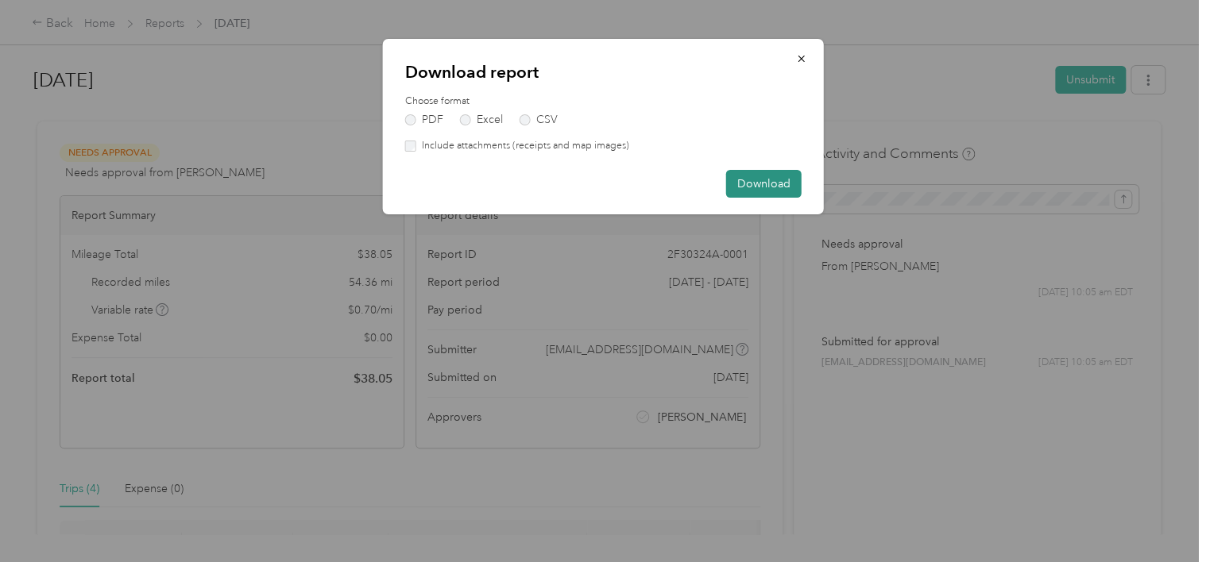
click at [759, 181] on button "Download" at bounding box center [763, 184] width 75 height 28
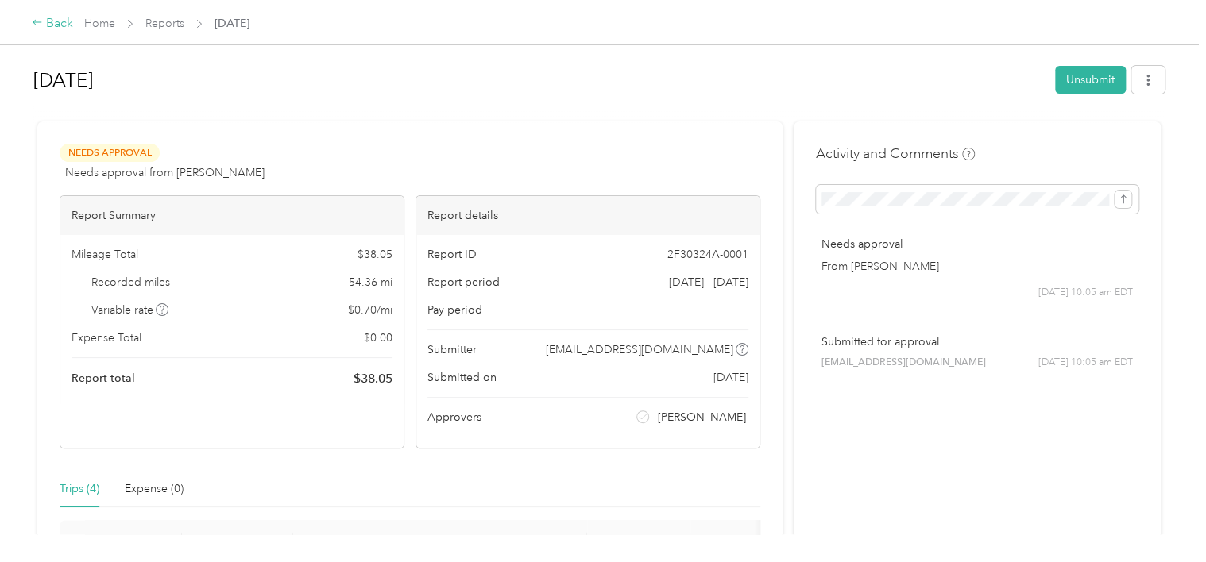
click at [57, 22] on div "Back" at bounding box center [52, 23] width 41 height 19
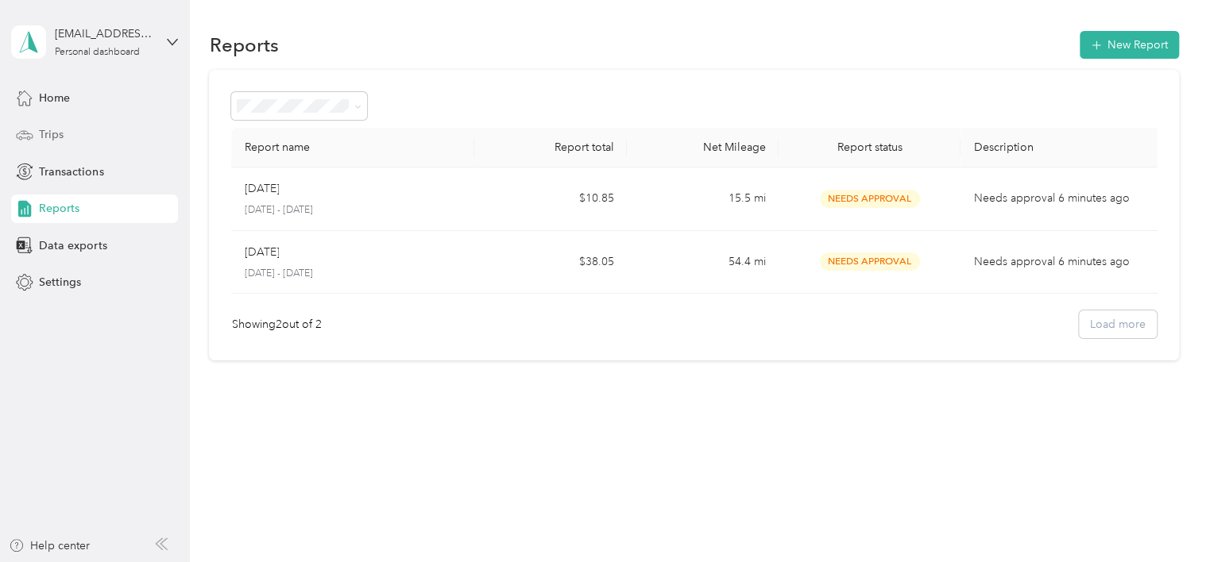
click at [79, 133] on div "Trips" at bounding box center [94, 135] width 167 height 29
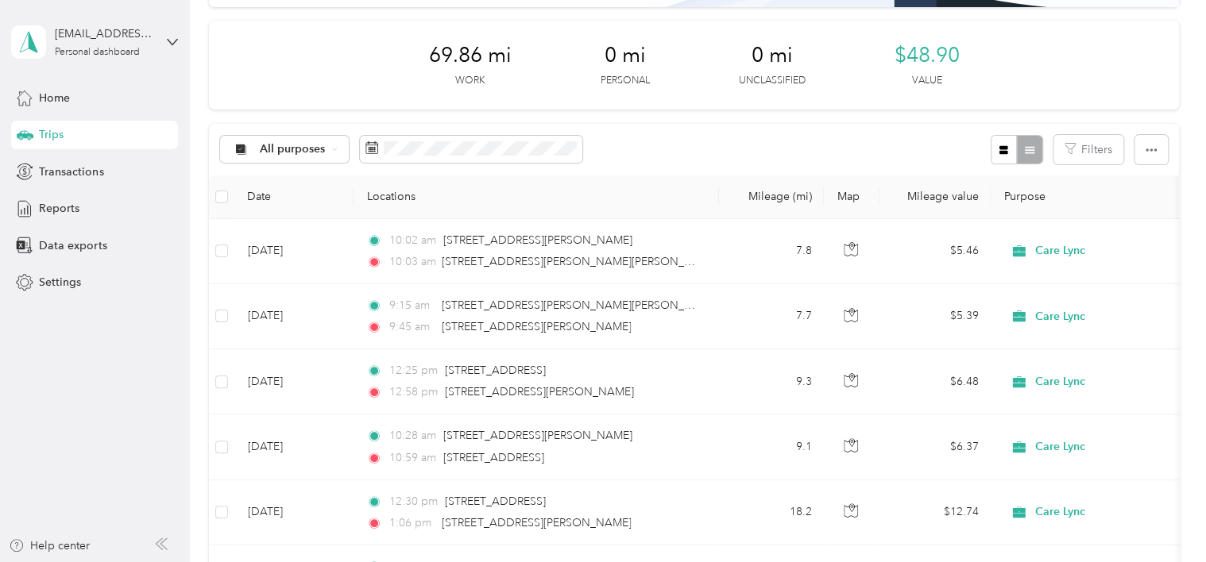
scroll to position [197, 0]
click at [822, 146] on button "button" at bounding box center [1150, 148] width 33 height 29
click at [822, 201] on div "Export" at bounding box center [1129, 206] width 44 height 17
click at [822, 207] on span "Export" at bounding box center [1123, 206] width 33 height 14
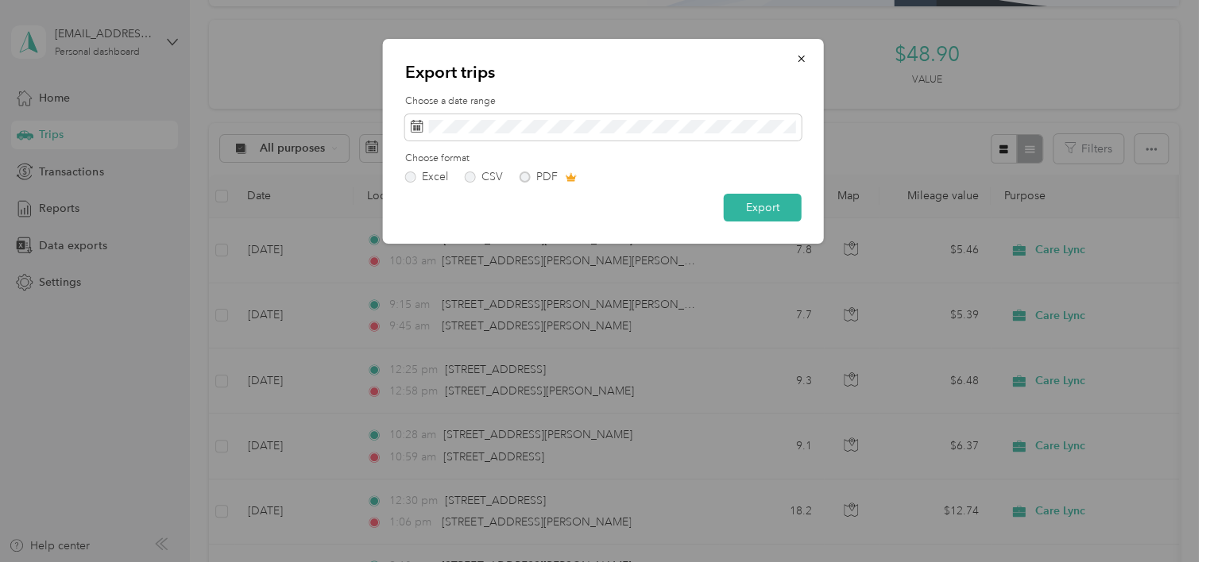
click at [524, 172] on div "Excel CSV PDF" at bounding box center [603, 177] width 396 height 11
click at [522, 175] on div "Excel CSV PDF" at bounding box center [603, 177] width 396 height 11
click at [530, 177] on div "Excel CSV PDF" at bounding box center [603, 177] width 396 height 11
click at [527, 176] on div "Excel CSV PDF" at bounding box center [603, 177] width 396 height 11
click at [760, 217] on button "Export" at bounding box center [763, 208] width 78 height 28
